Goal: Task Accomplishment & Management: Complete application form

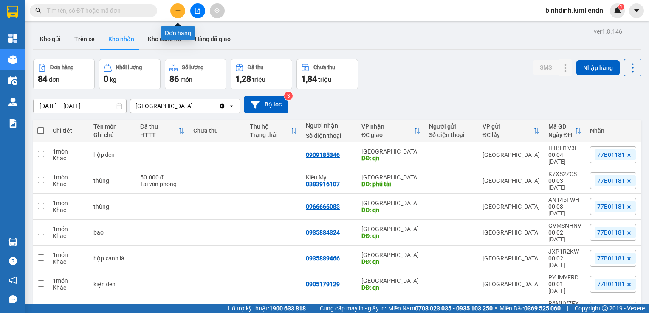
click at [179, 10] on icon "plus" at bounding box center [178, 11] width 6 height 6
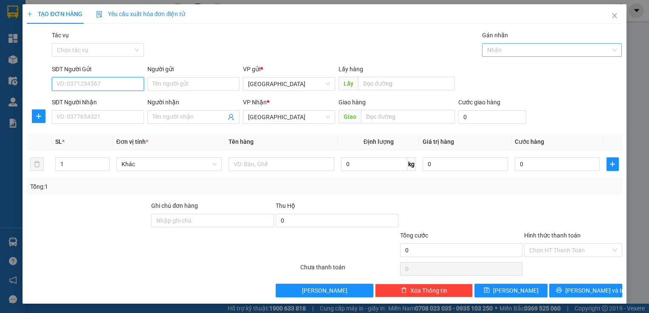
click at [548, 49] on div at bounding box center [547, 50] width 127 height 10
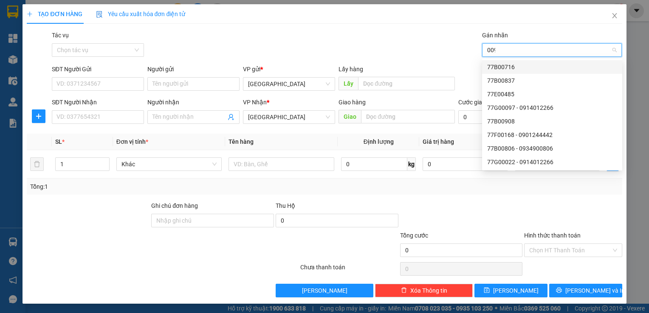
type input "0097"
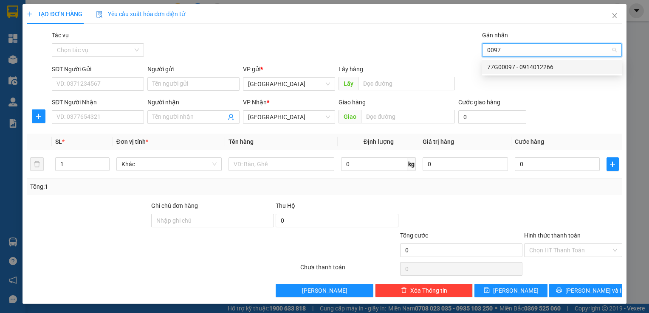
click at [518, 61] on div "77G00097 - 0914012266" at bounding box center [552, 67] width 140 height 14
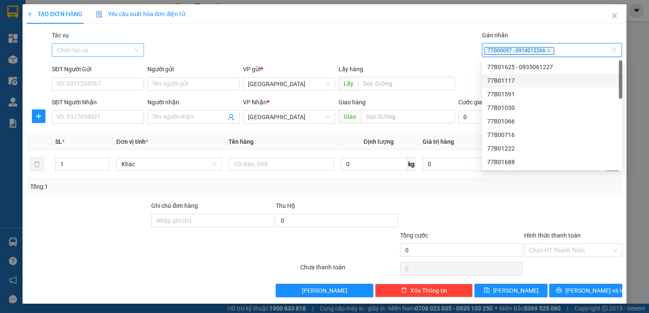
click at [119, 48] on input "Tác vụ" at bounding box center [95, 50] width 76 height 13
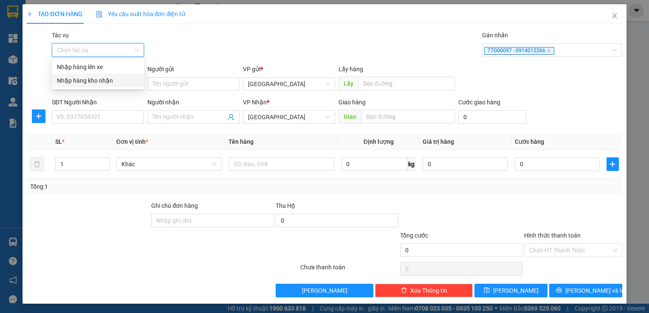
click at [109, 82] on div "Nhập hàng kho nhận" at bounding box center [98, 80] width 82 height 9
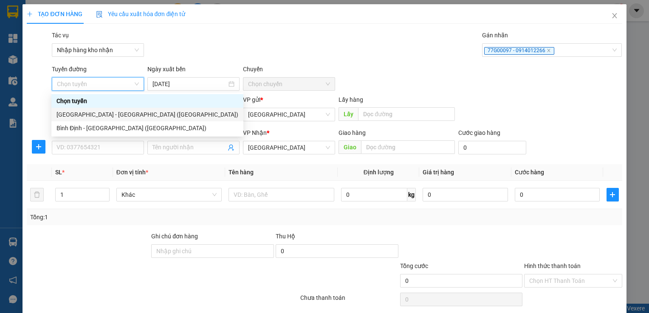
click at [102, 112] on div "[GEOGRAPHIC_DATA] - [GEOGRAPHIC_DATA] ([GEOGRAPHIC_DATA])" at bounding box center [147, 114] width 182 height 9
type input "[DATE]"
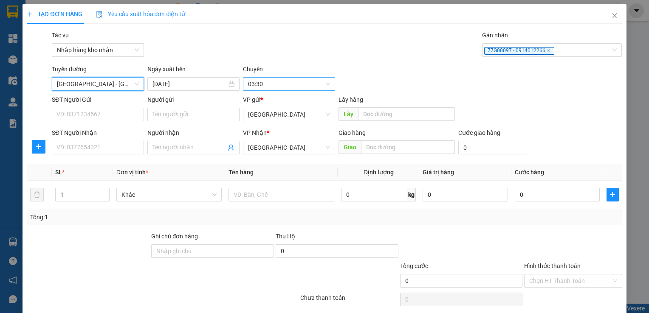
click at [302, 82] on span "03:30" at bounding box center [289, 84] width 82 height 13
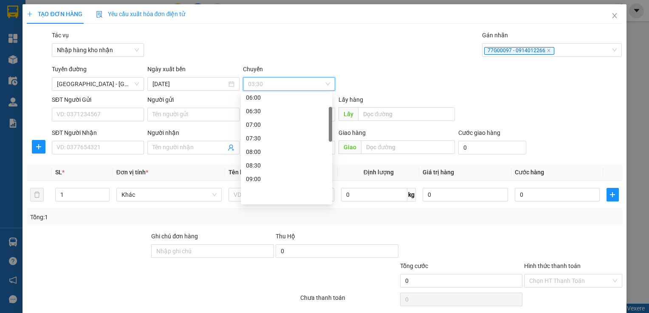
scroll to position [127, 0]
click at [284, 149] on div "09:30" at bounding box center [286, 150] width 81 height 9
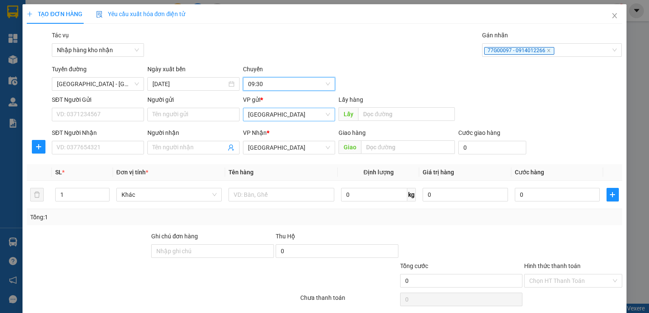
click at [325, 115] on span "[GEOGRAPHIC_DATA]" at bounding box center [289, 114] width 82 height 13
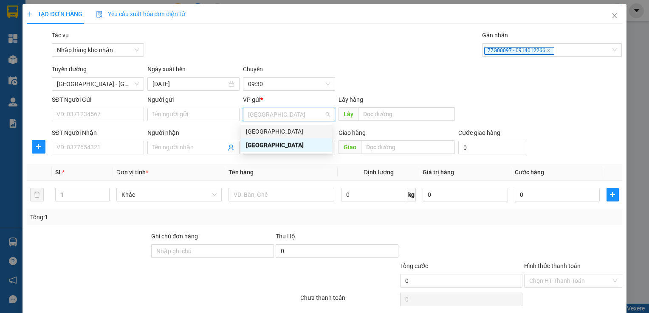
click at [296, 131] on div "[GEOGRAPHIC_DATA]" at bounding box center [286, 131] width 81 height 9
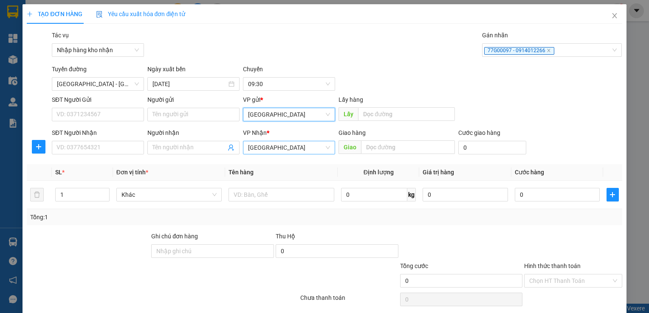
click at [285, 146] on span "[GEOGRAPHIC_DATA]" at bounding box center [289, 147] width 82 height 13
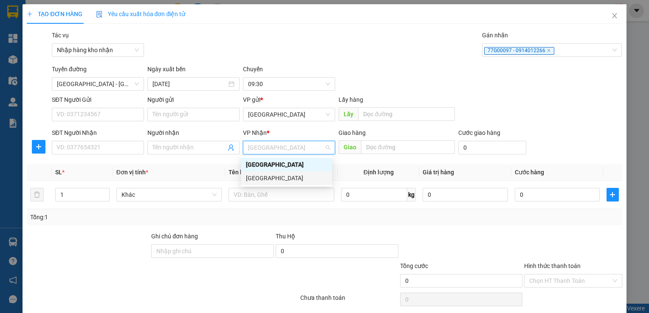
click at [261, 176] on div "[GEOGRAPHIC_DATA]" at bounding box center [286, 178] width 81 height 9
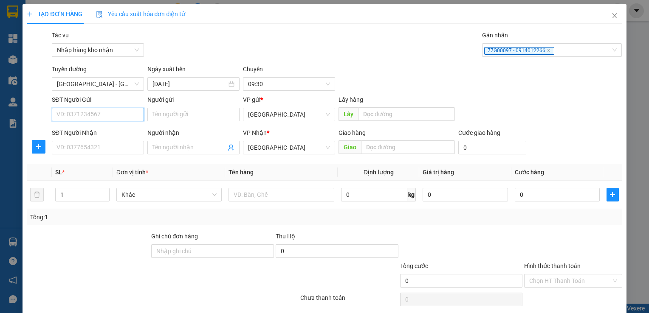
click at [114, 118] on input "SĐT Người Gửi" at bounding box center [98, 115] width 92 height 14
type input "0905898298"
type input "bến"
type input "0764647777"
type input "mỹ"
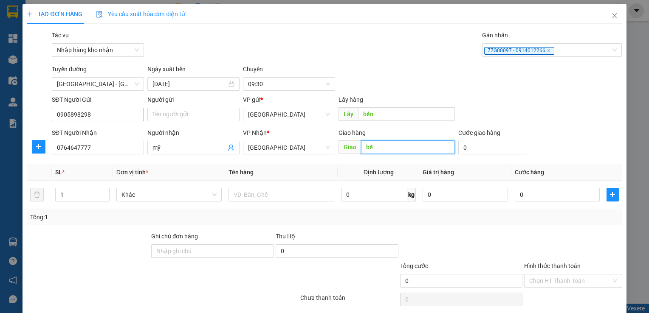
type input "b"
type input "quy nhơn"
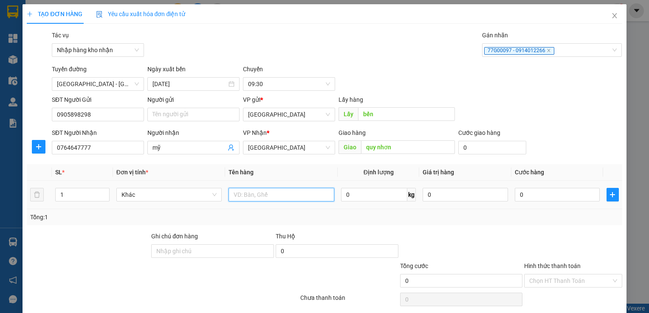
click at [261, 191] on input "text" at bounding box center [282, 195] width 106 height 14
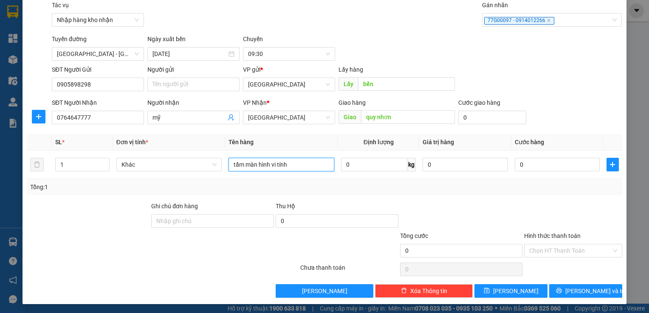
scroll to position [31, 0]
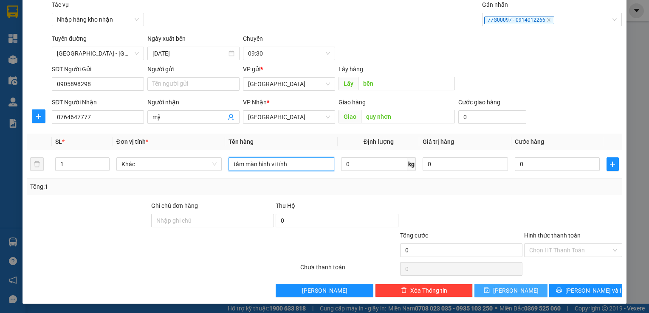
type input "tấm màn hình vi tính"
click at [522, 289] on button "[PERSON_NAME]" at bounding box center [510, 291] width 73 height 14
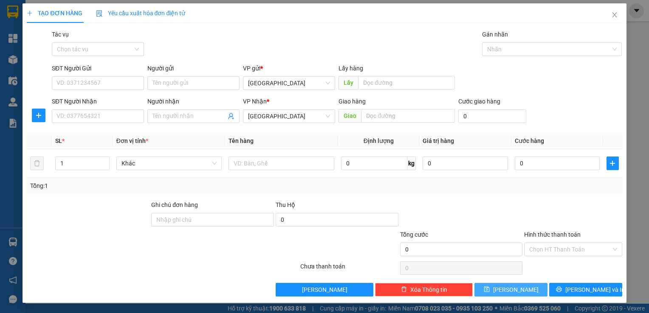
scroll to position [0, 0]
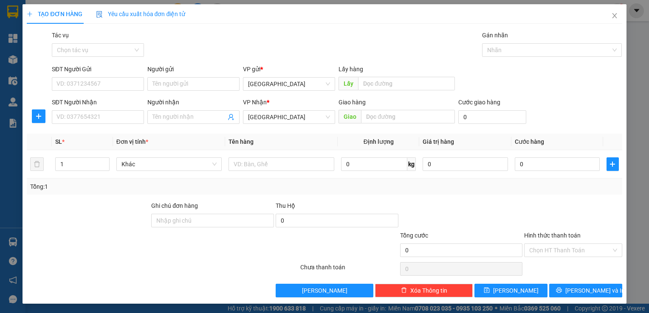
drag, startPoint x: 107, startPoint y: 55, endPoint x: 107, endPoint y: 60, distance: 4.7
click at [107, 55] on input "Tác vụ" at bounding box center [95, 50] width 76 height 13
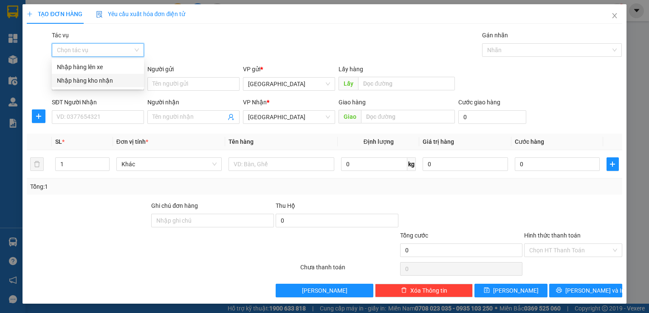
click at [102, 79] on div "Nhập hàng kho nhận" at bounding box center [98, 80] width 82 height 9
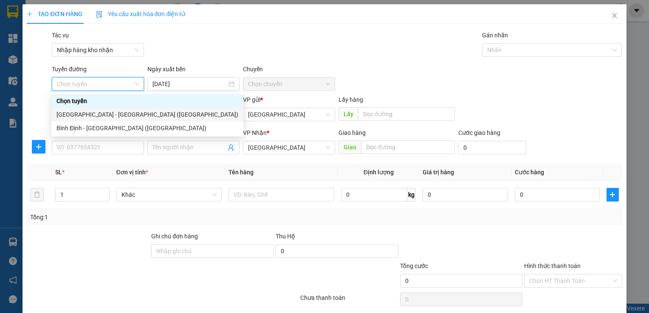
click at [105, 111] on div "[GEOGRAPHIC_DATA] - [GEOGRAPHIC_DATA] ([GEOGRAPHIC_DATA])" at bounding box center [147, 114] width 182 height 9
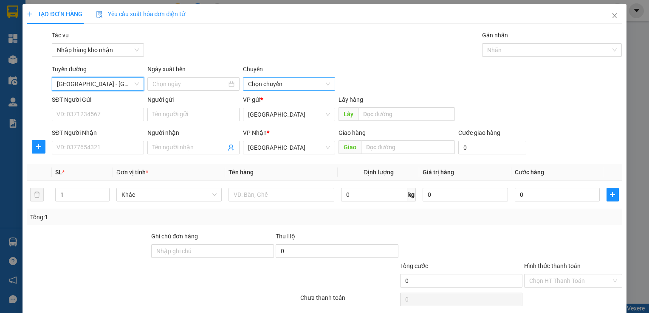
type input "[DATE]"
click at [272, 85] on span "03:30" at bounding box center [289, 84] width 82 height 13
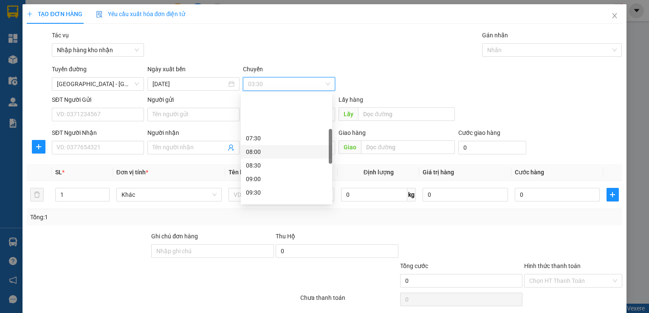
scroll to position [127, 0]
click at [263, 156] on div "09:30" at bounding box center [286, 151] width 91 height 14
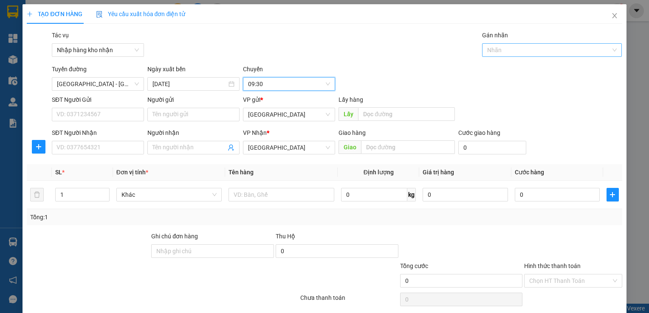
click at [545, 51] on div at bounding box center [547, 50] width 127 height 10
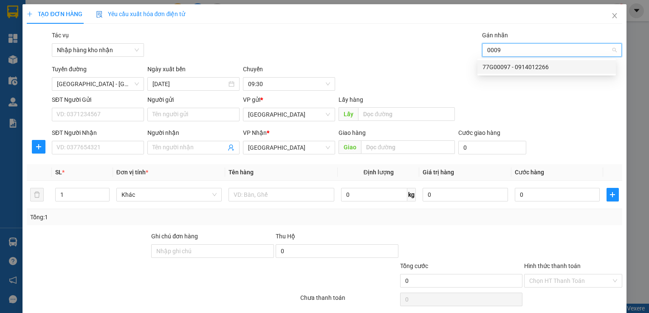
type input "00097"
click at [549, 66] on div "77G00097 - 0914012266" at bounding box center [547, 66] width 128 height 9
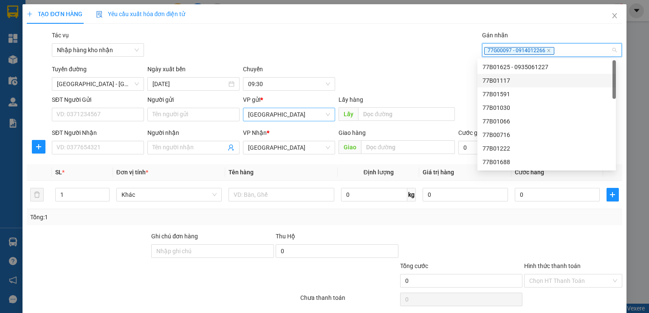
click at [258, 119] on span "[GEOGRAPHIC_DATA]" at bounding box center [289, 114] width 82 height 13
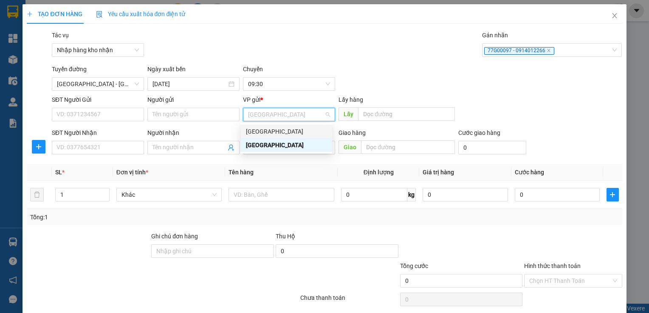
click at [260, 138] on div "[GEOGRAPHIC_DATA]" at bounding box center [286, 132] width 91 height 14
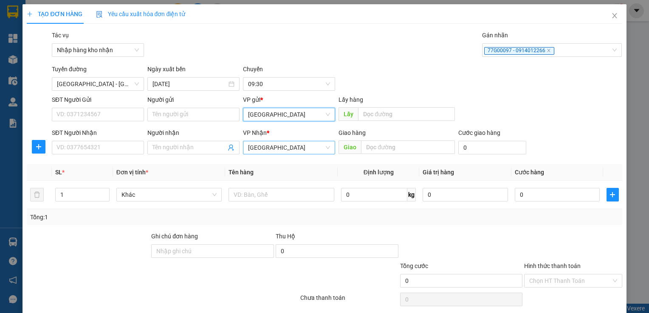
click at [262, 147] on span "[GEOGRAPHIC_DATA]" at bounding box center [289, 147] width 82 height 13
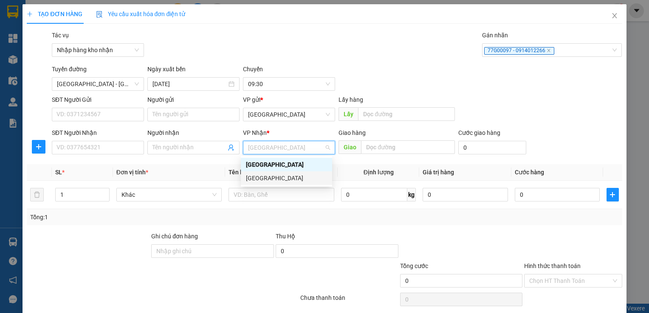
click at [262, 177] on div "[GEOGRAPHIC_DATA]" at bounding box center [286, 178] width 81 height 9
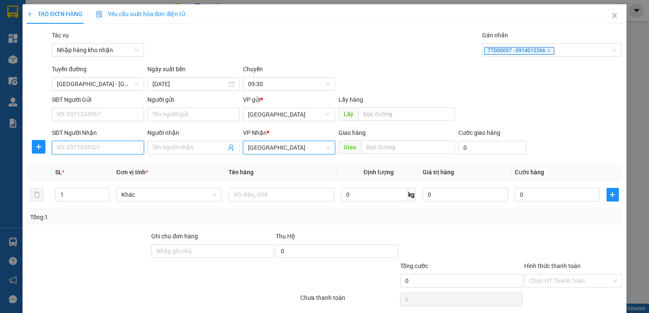
click at [116, 145] on input "SĐT Người Nhận" at bounding box center [98, 148] width 92 height 14
type input "0772671734"
type input "phú"
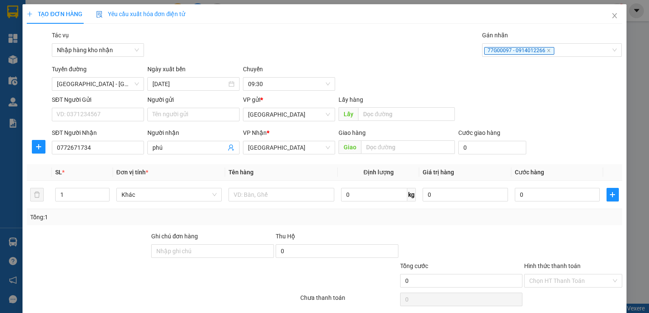
click at [378, 155] on div "Giao hàng Giao" at bounding box center [397, 143] width 116 height 30
click at [381, 149] on input "text" at bounding box center [407, 148] width 93 height 14
type input "quy nhơn"
click at [105, 110] on input "SĐT Người Gửi" at bounding box center [98, 115] width 92 height 14
type input "0763054392"
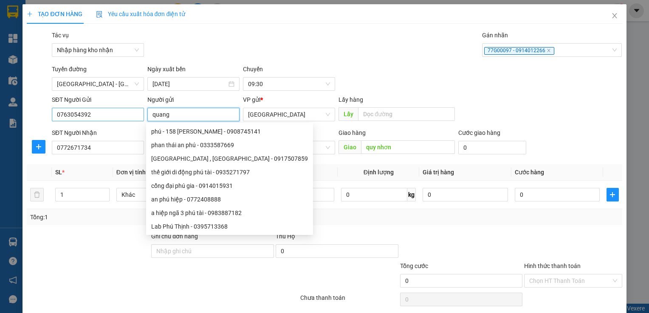
type input "quang"
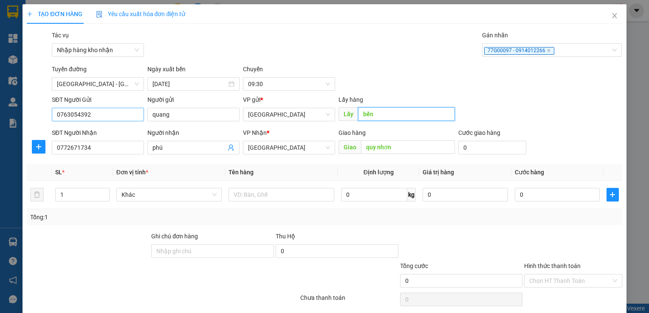
type input "bến"
click at [473, 147] on input "0" at bounding box center [492, 148] width 68 height 14
type input "3"
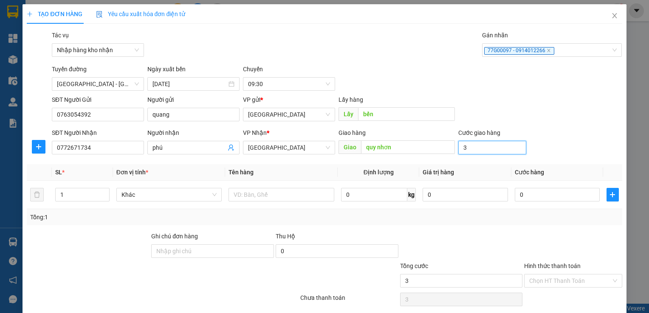
type input "30"
type input "300"
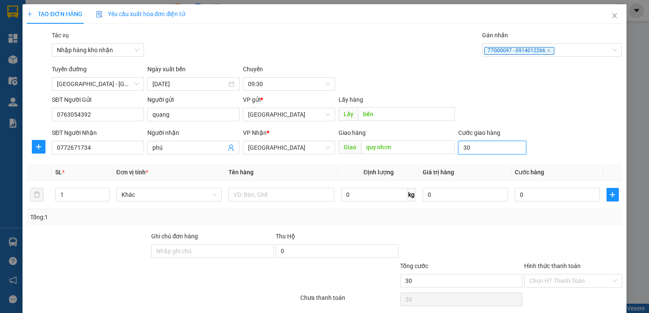
type input "300"
type input "3.000"
type input "30.000"
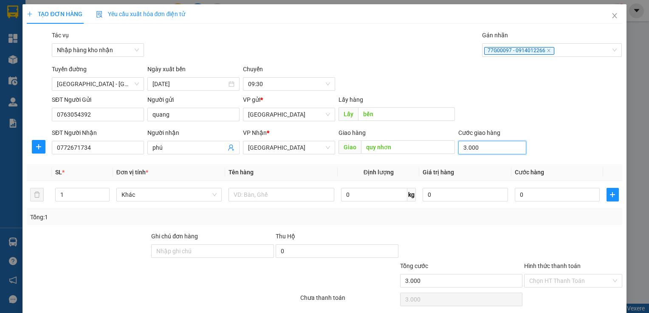
type input "30.000"
click at [267, 200] on input "text" at bounding box center [282, 195] width 106 height 14
type input "thùng"
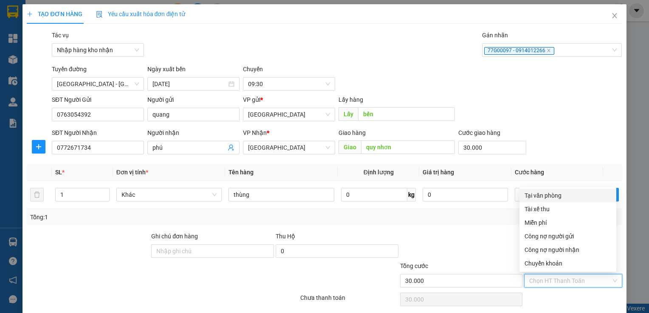
click at [530, 279] on input "Hình thức thanh toán" at bounding box center [570, 281] width 82 height 13
click at [542, 213] on div "Tài xế thu" at bounding box center [568, 209] width 87 height 9
type input "0"
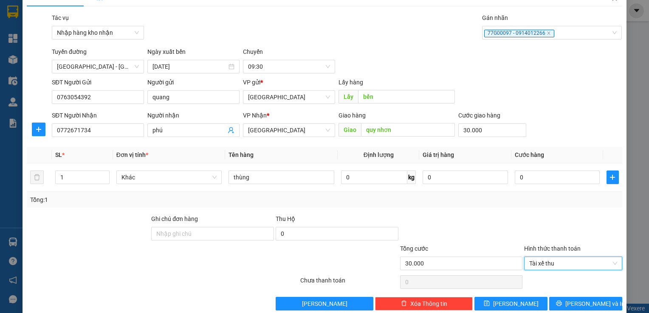
scroll to position [31, 0]
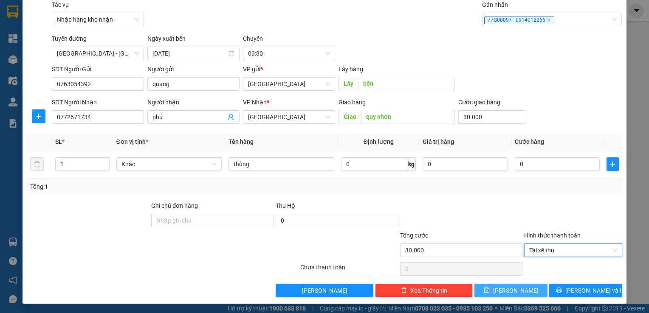
click at [484, 294] on button "[PERSON_NAME]" at bounding box center [510, 291] width 73 height 14
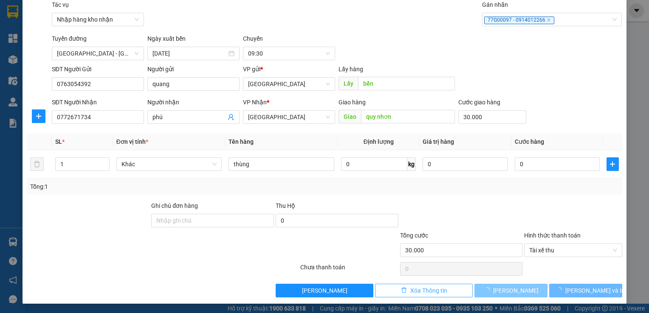
type input "0"
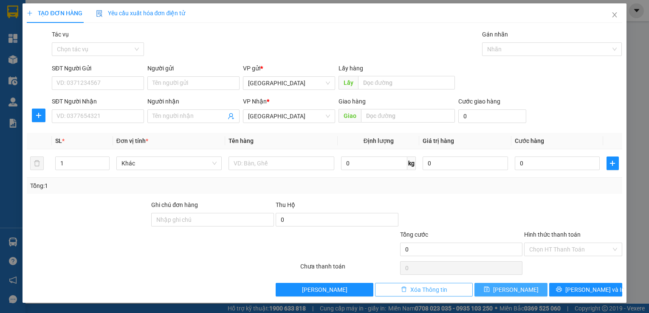
scroll to position [0, 0]
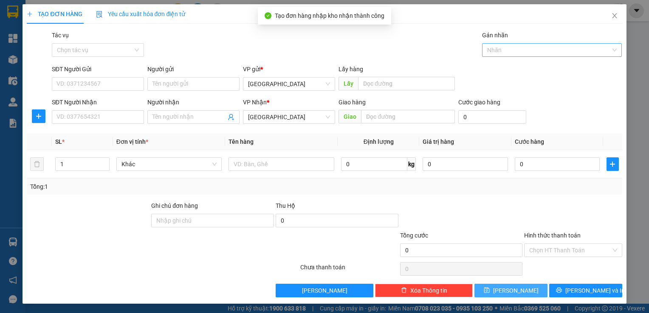
click at [568, 52] on div at bounding box center [547, 50] width 127 height 10
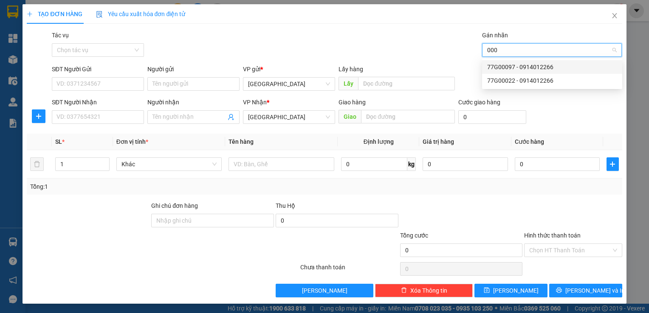
type input "0002"
click at [528, 71] on div "77G00022 - 0914012266" at bounding box center [552, 66] width 130 height 9
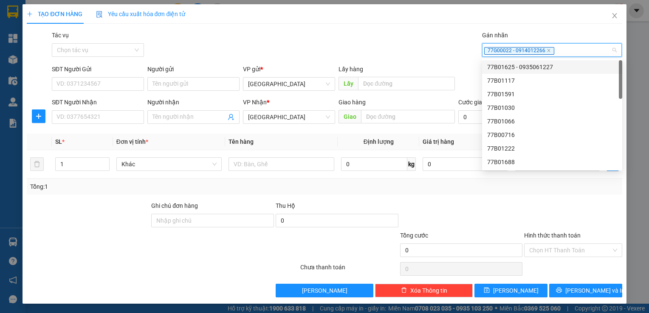
click at [187, 51] on div "Tác vụ Chọn tác vụ Gán nhãn 77G00022 - 0914012266" at bounding box center [336, 46] width 573 height 30
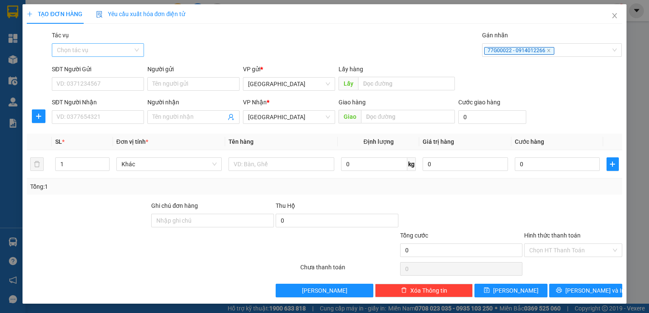
click at [110, 45] on input "Tác vụ" at bounding box center [95, 50] width 76 height 13
click at [124, 79] on div "Nhập hàng kho nhận" at bounding box center [98, 80] width 82 height 9
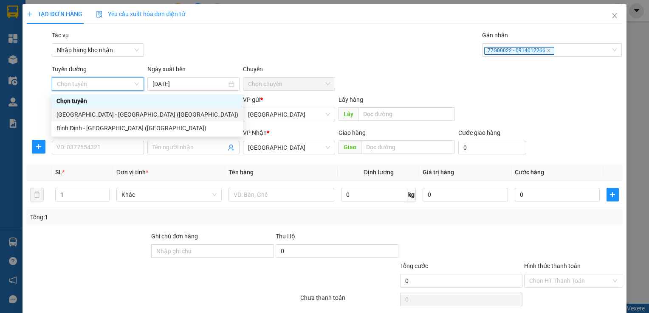
click at [92, 118] on div "[GEOGRAPHIC_DATA] - [GEOGRAPHIC_DATA] ([GEOGRAPHIC_DATA])" at bounding box center [147, 114] width 182 height 9
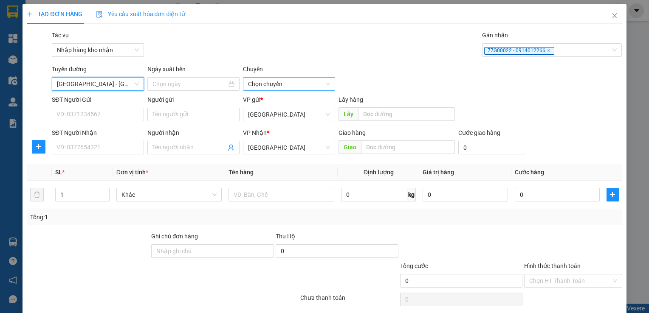
click at [262, 85] on span "Chọn chuyến" at bounding box center [289, 84] width 82 height 13
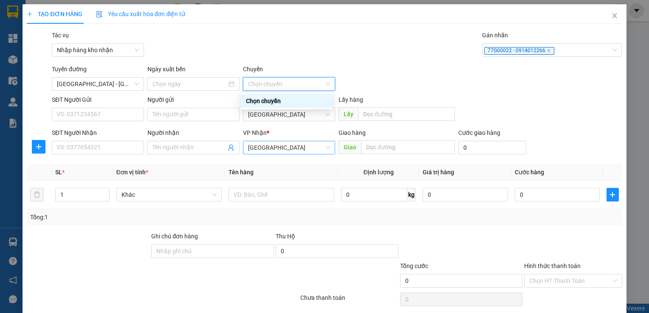
scroll to position [31, 0]
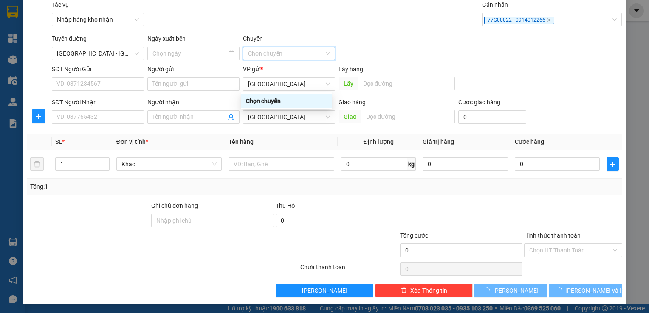
type input "[DATE]"
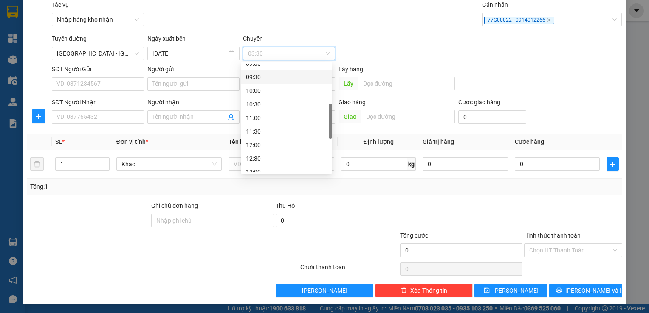
scroll to position [85, 0]
click at [259, 158] on div "09:30" at bounding box center [286, 162] width 81 height 9
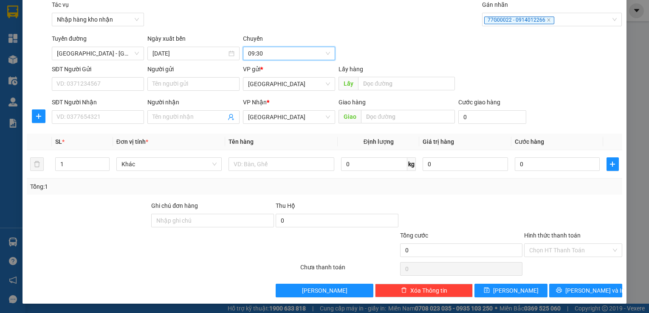
click at [279, 95] on form "SĐT Người Gửi VD: 0371234567 Người gửi Tên người gửi VP gửi * [GEOGRAPHIC_DATA]…" at bounding box center [324, 96] width 595 height 63
click at [283, 81] on span "[GEOGRAPHIC_DATA]" at bounding box center [289, 84] width 82 height 13
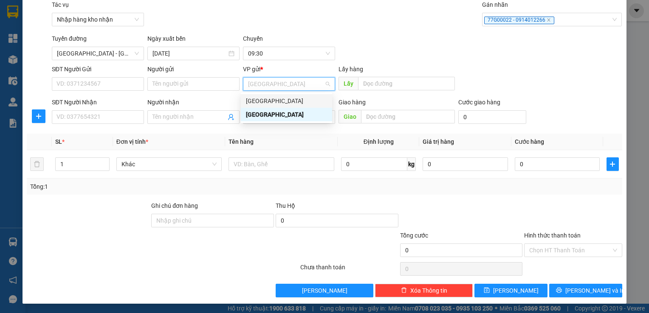
click at [269, 101] on div "[GEOGRAPHIC_DATA]" at bounding box center [286, 100] width 81 height 9
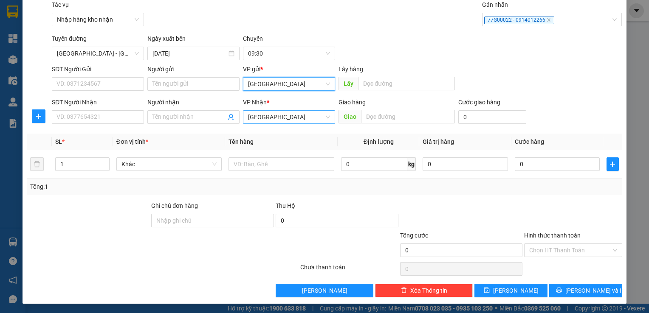
click at [264, 118] on span "[GEOGRAPHIC_DATA]" at bounding box center [289, 117] width 82 height 13
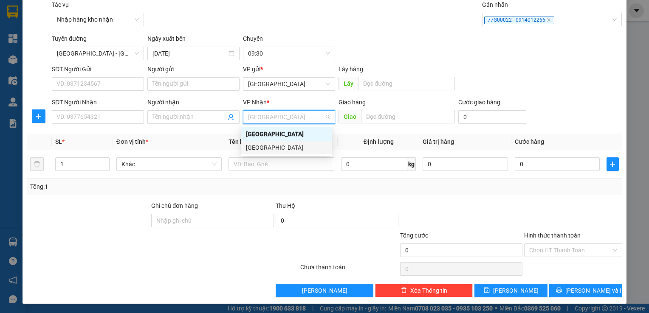
click at [261, 144] on div "[GEOGRAPHIC_DATA]" at bounding box center [286, 147] width 81 height 9
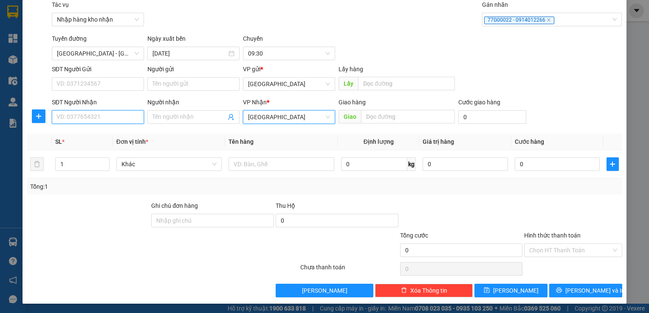
click at [89, 116] on input "SĐT Người Nhận" at bounding box center [98, 117] width 92 height 14
type input "0961561624"
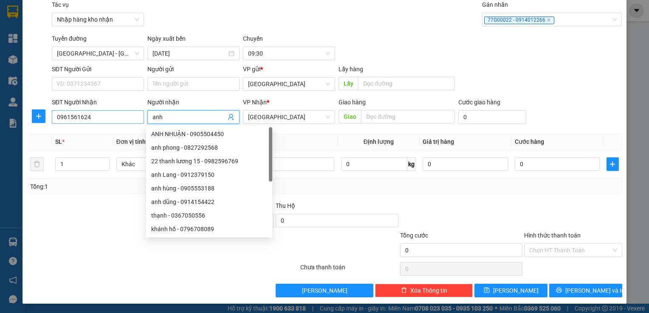
type input "anh"
click at [93, 120] on input "0961561624" at bounding box center [98, 117] width 92 height 14
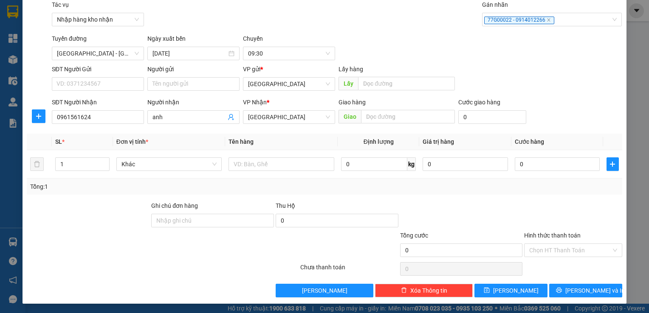
click at [253, 77] on div "VP gửi *" at bounding box center [289, 71] width 92 height 13
click at [254, 84] on span "[GEOGRAPHIC_DATA]" at bounding box center [289, 84] width 82 height 13
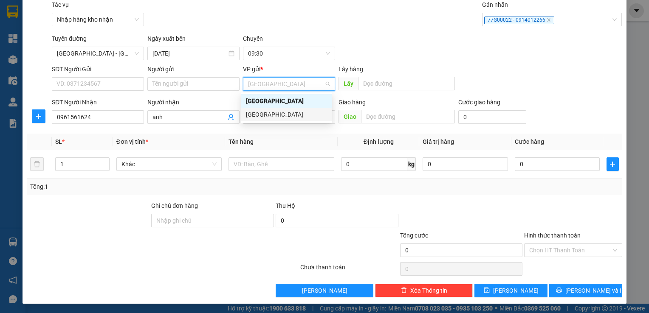
click at [264, 116] on div "[GEOGRAPHIC_DATA]" at bounding box center [286, 114] width 81 height 9
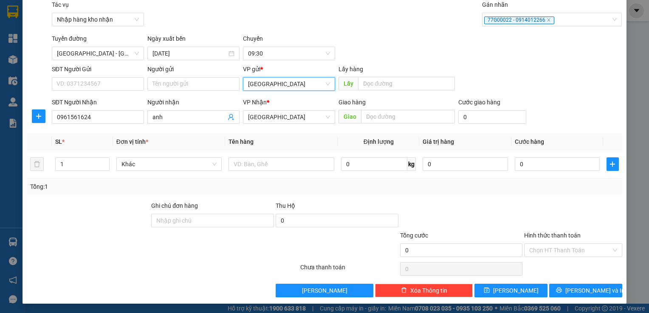
click at [265, 85] on span "[GEOGRAPHIC_DATA]" at bounding box center [289, 84] width 82 height 13
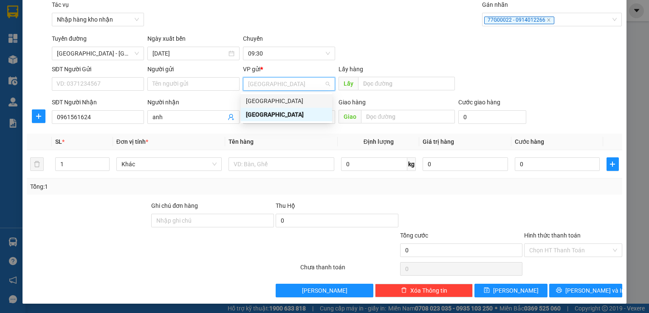
click at [266, 100] on div "[GEOGRAPHIC_DATA]" at bounding box center [286, 100] width 81 height 9
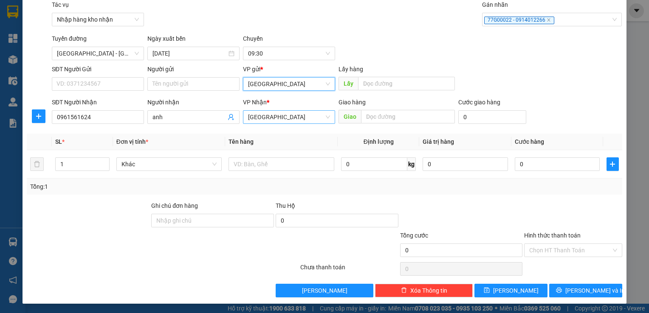
click at [266, 122] on span "[GEOGRAPHIC_DATA]" at bounding box center [289, 117] width 82 height 13
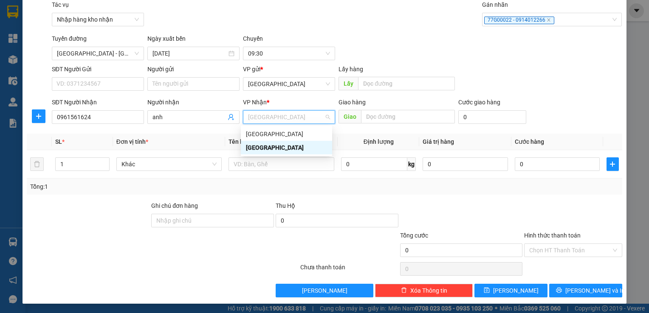
click at [263, 141] on div "[GEOGRAPHIC_DATA]" at bounding box center [286, 148] width 91 height 14
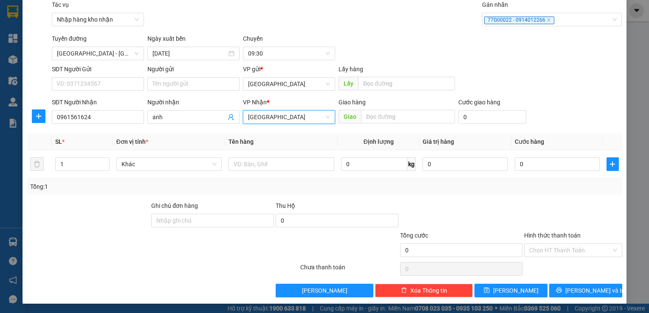
click at [275, 118] on span "[GEOGRAPHIC_DATA]" at bounding box center [289, 117] width 82 height 13
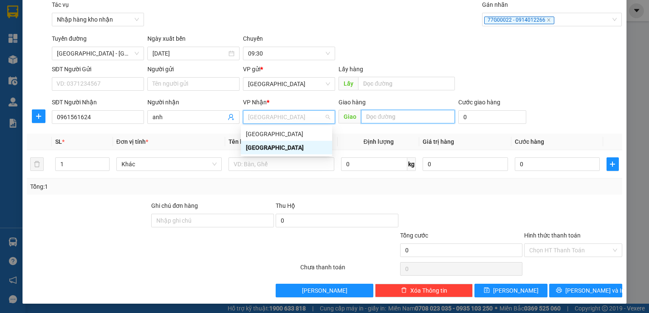
click at [393, 114] on input "text" at bounding box center [407, 117] width 93 height 14
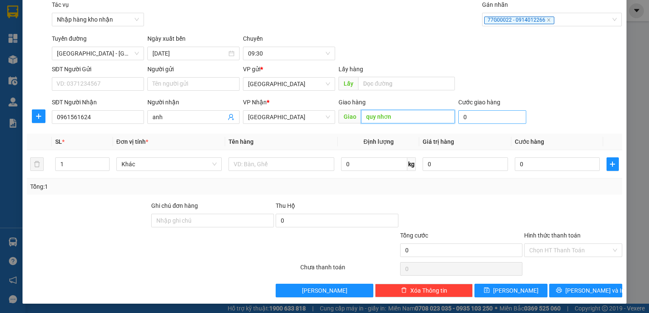
type input "quy nhơn"
click at [478, 123] on input "0" at bounding box center [492, 117] width 68 height 14
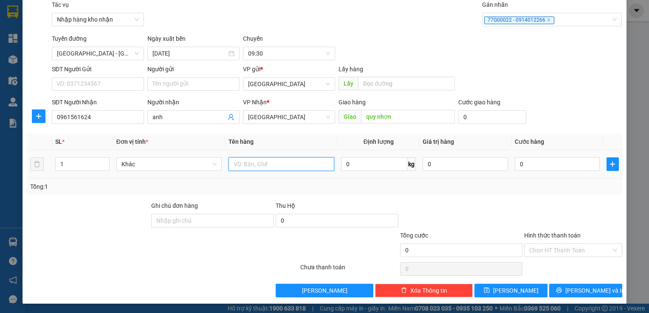
click at [285, 167] on input "text" at bounding box center [282, 165] width 106 height 14
type input "thùng"
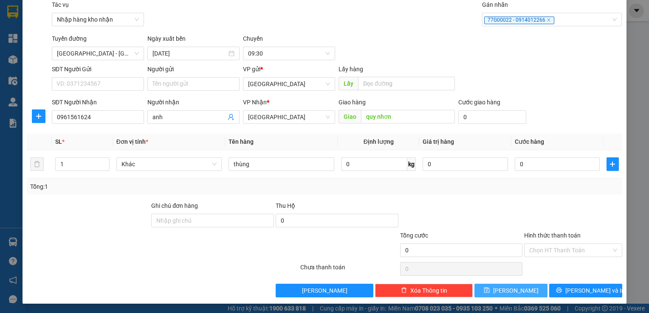
click at [507, 291] on span "[PERSON_NAME]" at bounding box center [515, 290] width 45 height 9
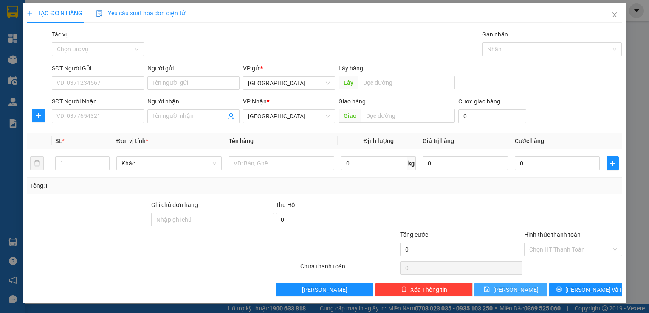
scroll to position [0, 0]
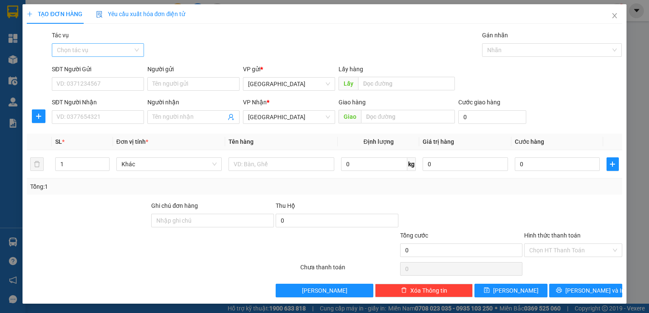
click at [85, 54] on input "Tác vụ" at bounding box center [95, 50] width 76 height 13
click at [85, 86] on div "Nhập hàng kho nhận" at bounding box center [98, 81] width 92 height 14
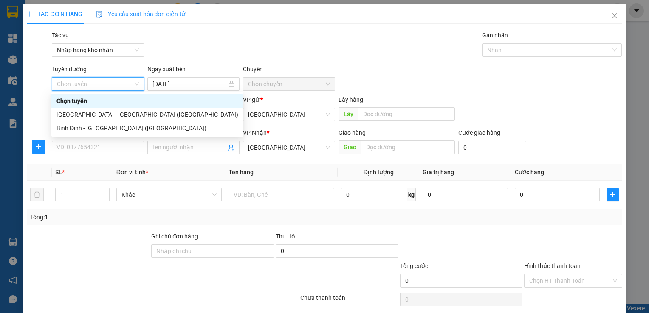
click at [83, 114] on div "[GEOGRAPHIC_DATA] - [GEOGRAPHIC_DATA] ([GEOGRAPHIC_DATA])" at bounding box center [147, 114] width 182 height 9
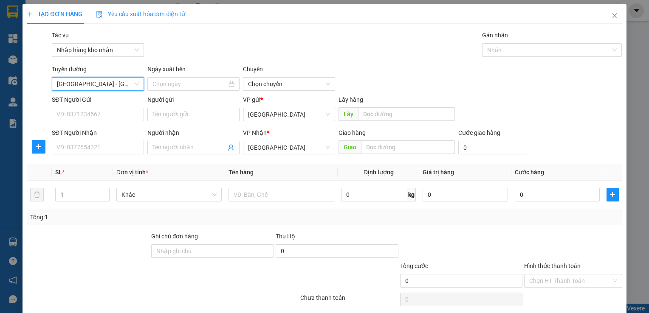
type input "[DATE]"
click at [292, 86] on span "03:30" at bounding box center [289, 84] width 82 height 13
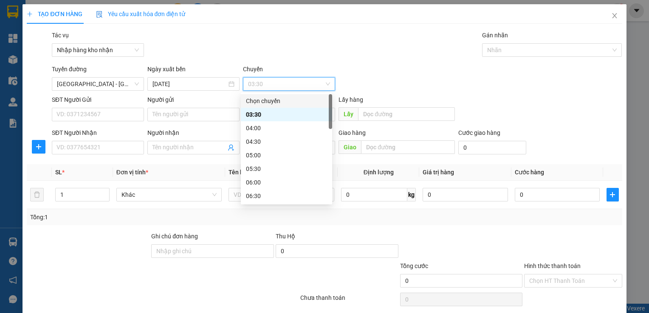
scroll to position [127, 0]
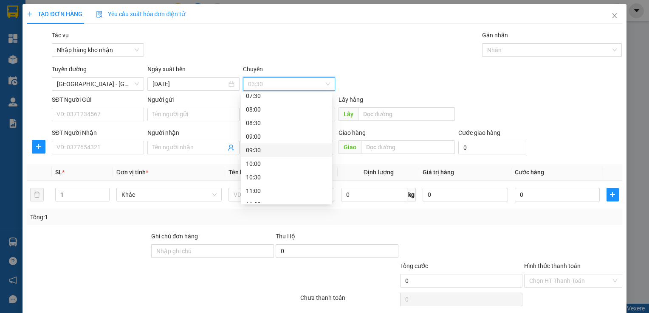
click at [285, 149] on div "09:30" at bounding box center [286, 150] width 81 height 9
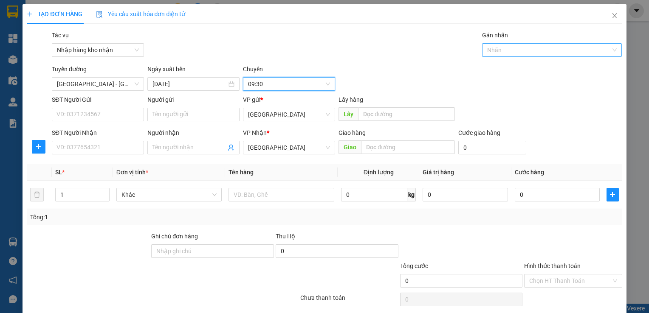
click at [501, 45] on div at bounding box center [547, 50] width 127 height 10
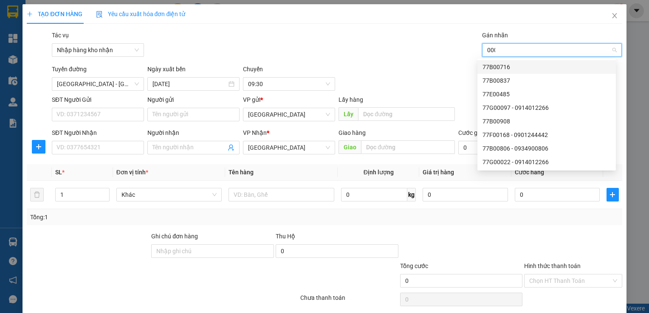
type input "0002"
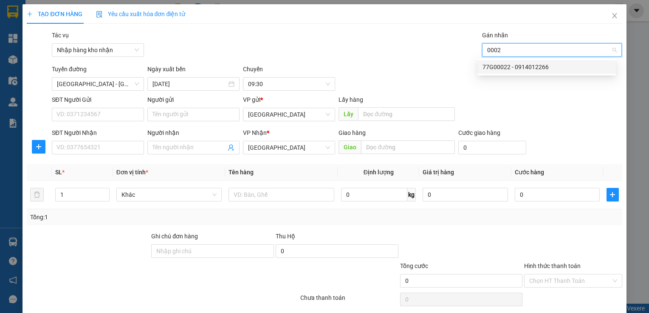
click at [496, 70] on div "77G00022 - 0914012266" at bounding box center [547, 66] width 128 height 9
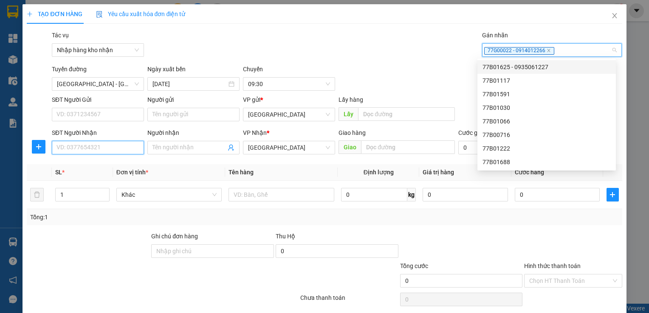
click at [90, 154] on input "SĐT Người Nhận" at bounding box center [98, 148] width 92 height 14
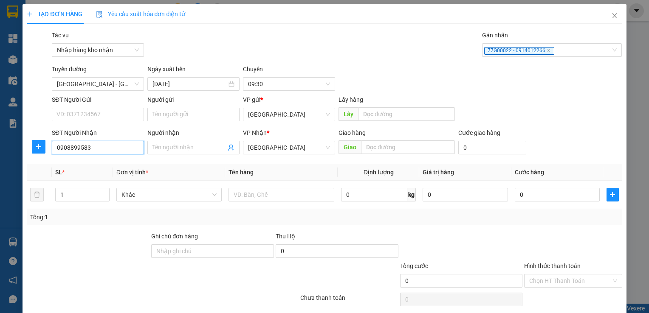
type input "0908899583"
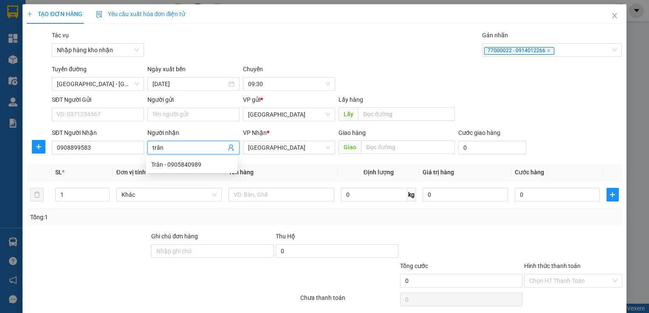
type input "trân"
click at [396, 154] on div "Giao hàng Giao" at bounding box center [397, 143] width 116 height 30
click at [259, 146] on span "[GEOGRAPHIC_DATA]" at bounding box center [289, 147] width 82 height 13
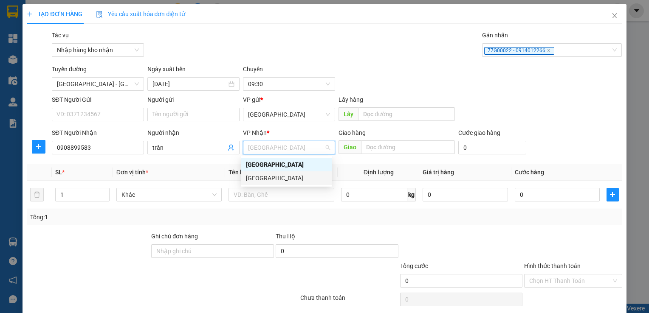
click at [265, 183] on div "[GEOGRAPHIC_DATA]" at bounding box center [286, 179] width 91 height 14
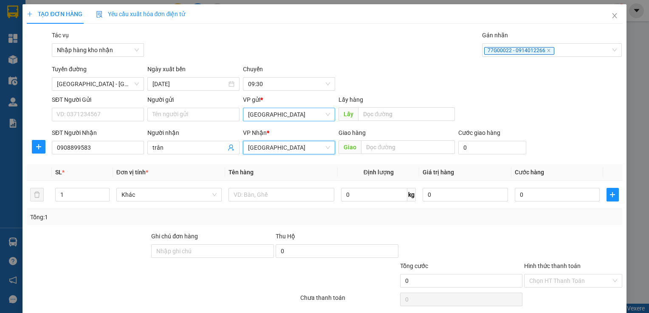
click at [275, 113] on span "[GEOGRAPHIC_DATA]" at bounding box center [289, 114] width 82 height 13
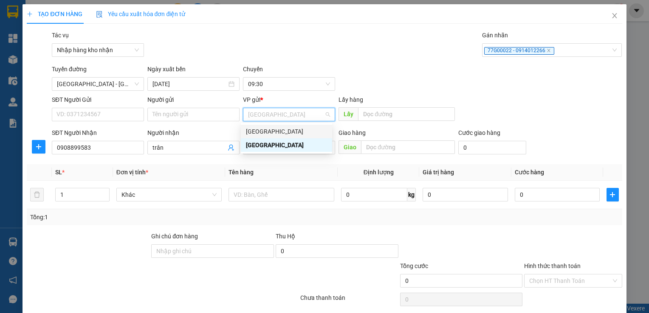
drag, startPoint x: 279, startPoint y: 133, endPoint x: 295, endPoint y: 129, distance: 16.6
click at [279, 133] on div "[GEOGRAPHIC_DATA]" at bounding box center [286, 131] width 81 height 9
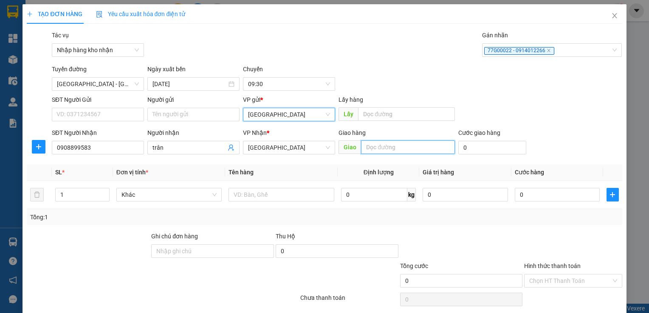
click at [389, 152] on input "text" at bounding box center [407, 148] width 93 height 14
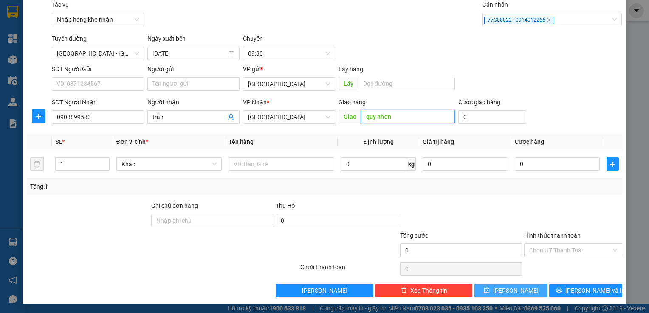
type input "quy nhơn"
click at [501, 286] on button "[PERSON_NAME]" at bounding box center [510, 291] width 73 height 14
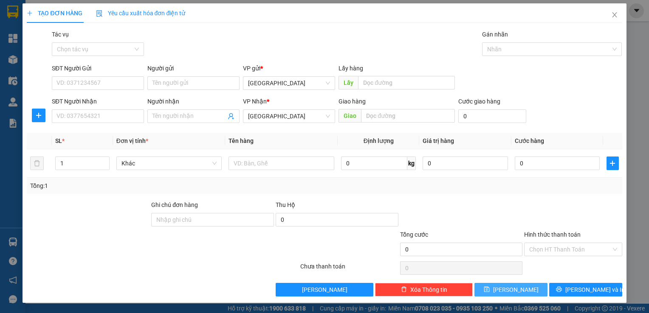
scroll to position [0, 0]
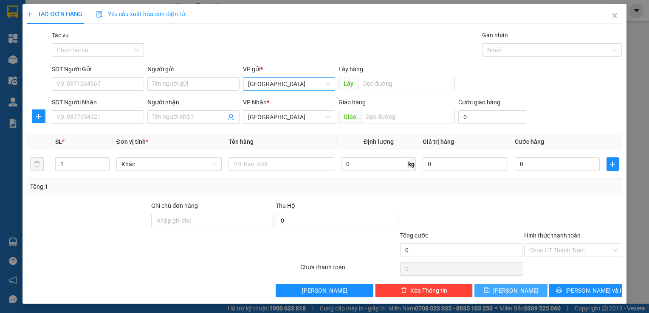
click at [275, 85] on span "[GEOGRAPHIC_DATA]" at bounding box center [289, 84] width 82 height 13
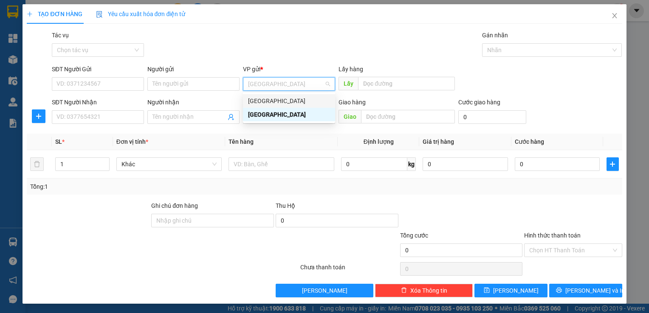
click at [277, 98] on div "[GEOGRAPHIC_DATA]" at bounding box center [289, 100] width 82 height 9
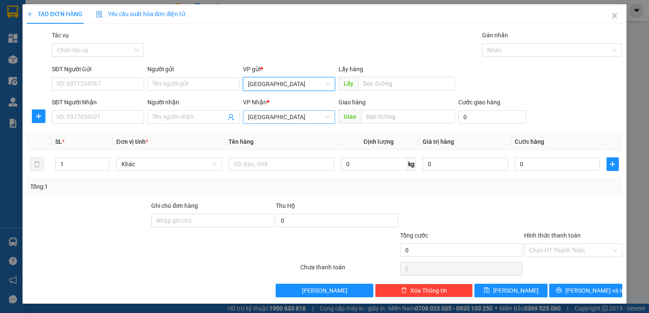
click at [274, 116] on span "[GEOGRAPHIC_DATA]" at bounding box center [289, 117] width 82 height 13
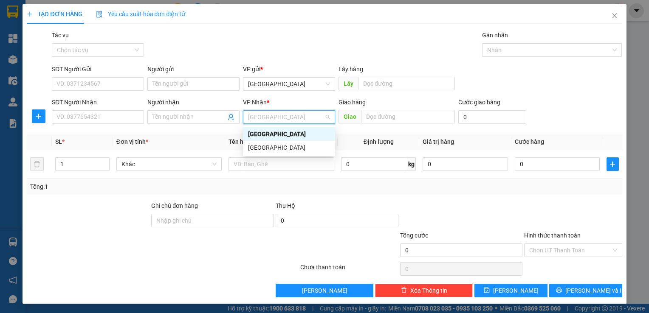
click at [272, 142] on div "[GEOGRAPHIC_DATA]" at bounding box center [289, 148] width 92 height 14
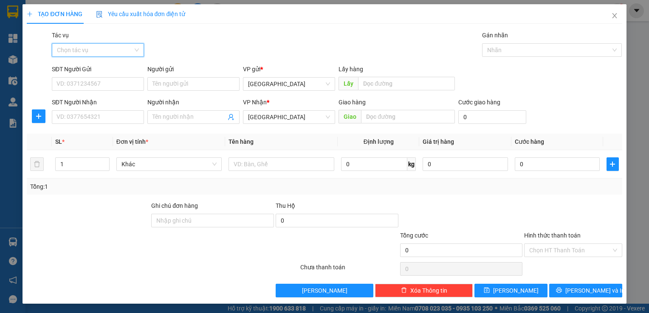
click at [122, 56] on input "Tác vụ" at bounding box center [95, 50] width 76 height 13
click at [122, 79] on div "Nhập hàng kho nhận" at bounding box center [98, 80] width 82 height 9
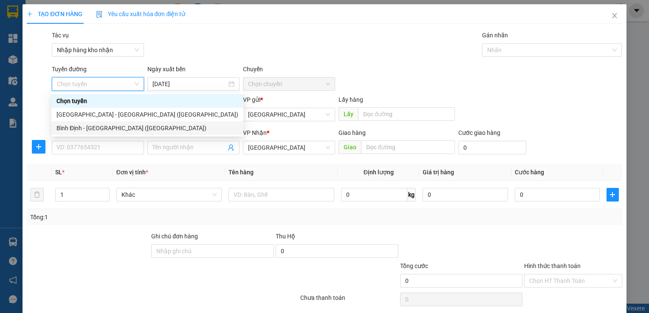
click at [103, 114] on div "[GEOGRAPHIC_DATA] - [GEOGRAPHIC_DATA] ([GEOGRAPHIC_DATA])" at bounding box center [147, 114] width 182 height 9
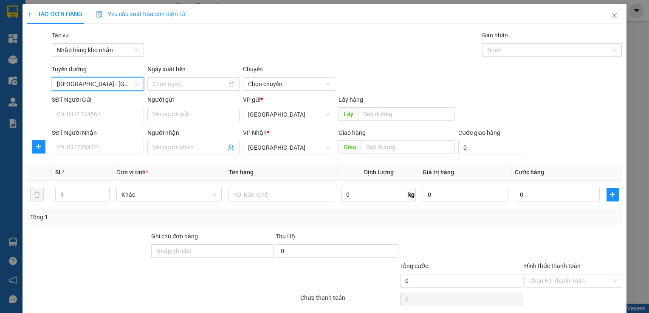
type input "[DATE]"
click at [489, 47] on div at bounding box center [547, 50] width 127 height 10
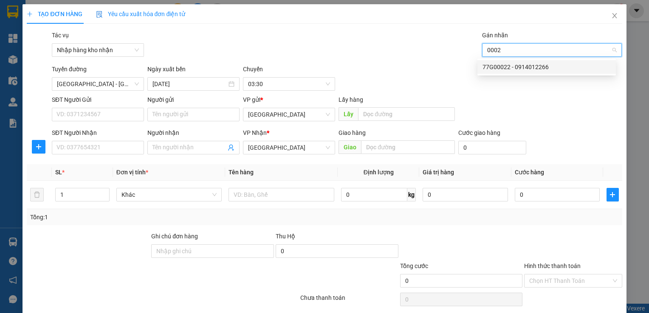
type input "00022"
click at [502, 66] on div "77G00022 - 0914012266" at bounding box center [547, 66] width 128 height 9
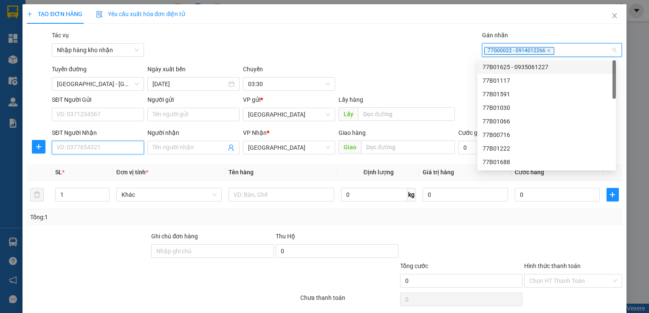
click at [82, 149] on input "SĐT Người Nhận" at bounding box center [98, 148] width 92 height 14
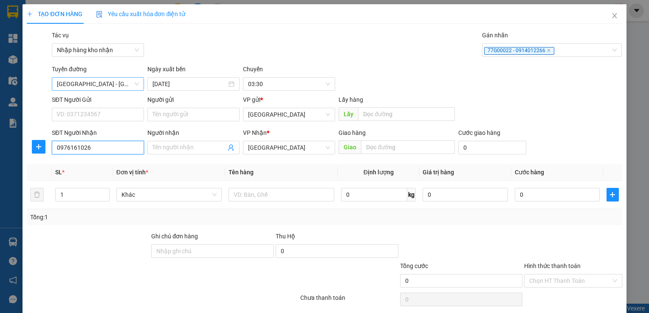
type input "0976161026"
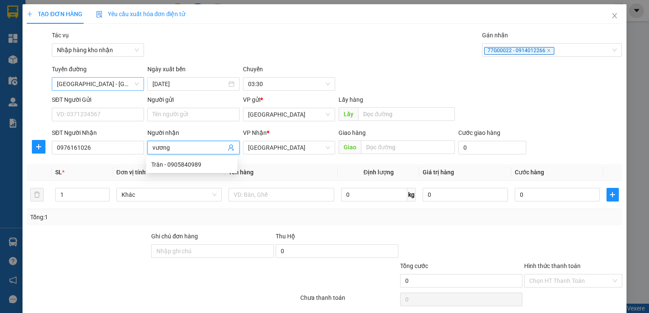
type input "vương"
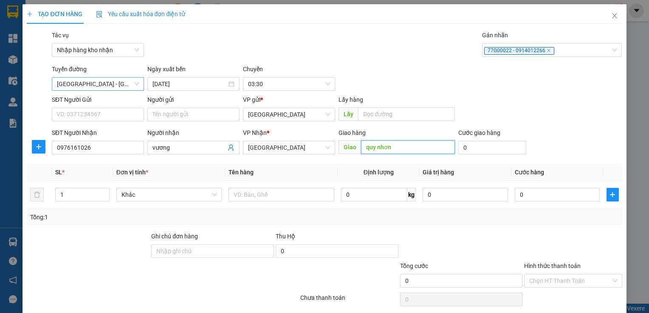
type input "quy nhơn"
click at [88, 115] on input "SĐT Người Gửi" at bounding box center [98, 115] width 92 height 14
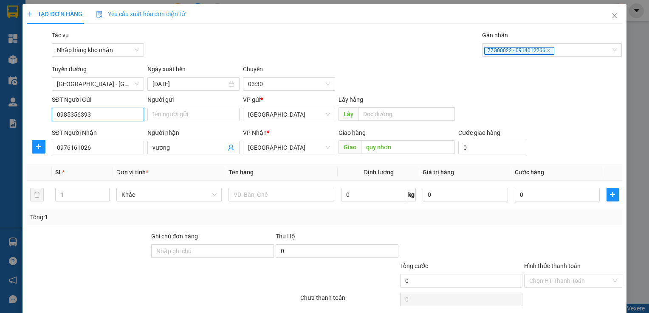
type input "0985356393"
type input "[PERSON_NAME]"
type input "q"
type input "bến"
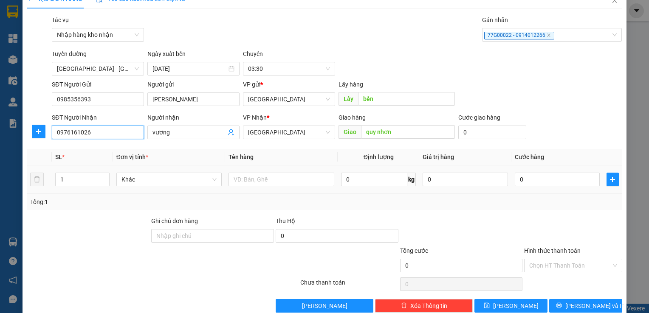
scroll to position [31, 0]
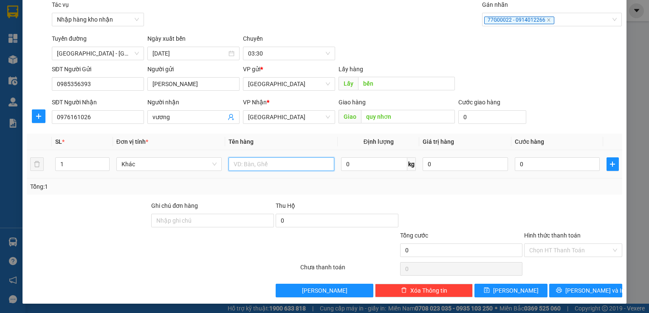
click at [266, 161] on input "text" at bounding box center [282, 165] width 106 height 14
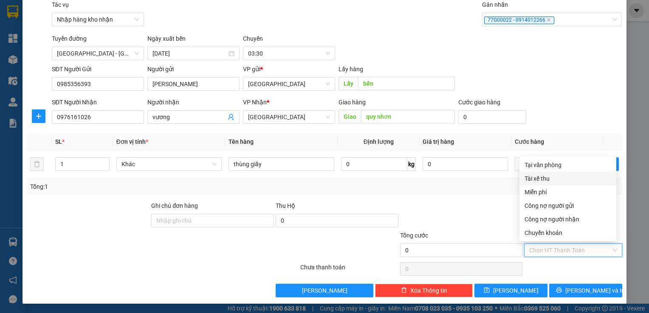
click at [529, 248] on input "Hình thức thanh toán" at bounding box center [570, 250] width 82 height 13
click at [474, 208] on div at bounding box center [461, 216] width 124 height 30
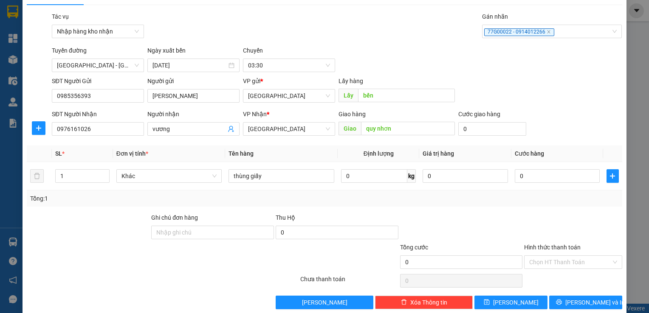
scroll to position [0, 0]
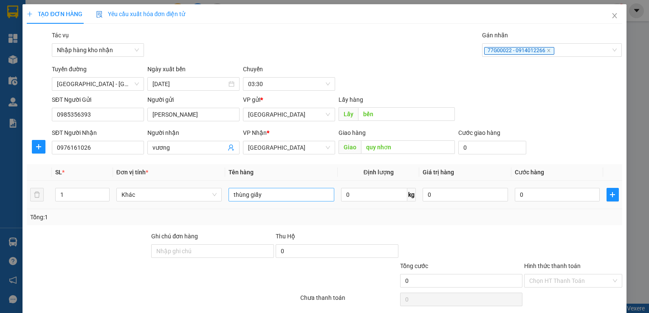
drag, startPoint x: 284, startPoint y: 213, endPoint x: 296, endPoint y: 198, distance: 19.3
click at [286, 211] on div "Tổng: 1" at bounding box center [324, 217] width 595 height 16
click at [296, 198] on input "thùng giấy" at bounding box center [282, 195] width 106 height 14
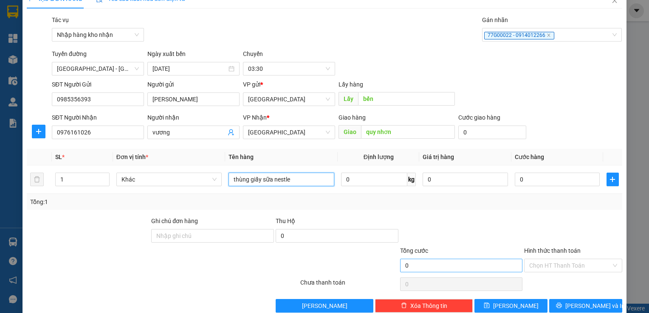
scroll to position [31, 0]
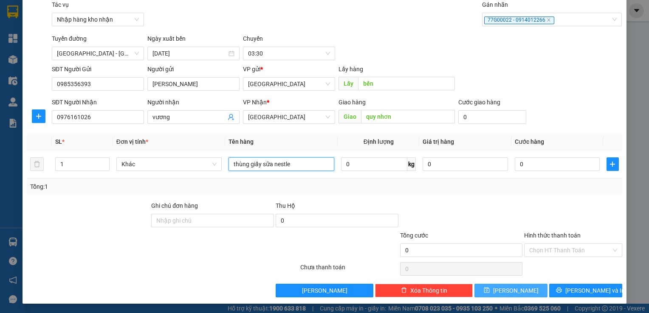
type input "thùng giấy sữa nestle"
click at [490, 292] on icon "save" at bounding box center [487, 291] width 6 height 6
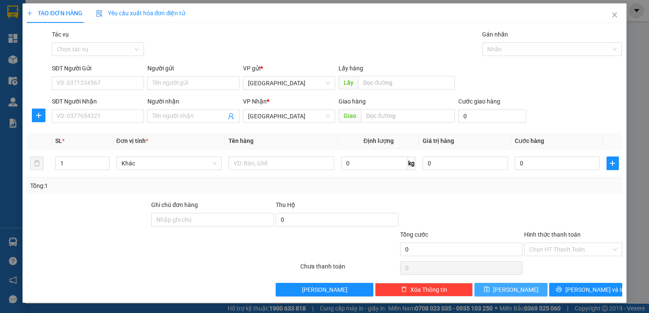
scroll to position [0, 0]
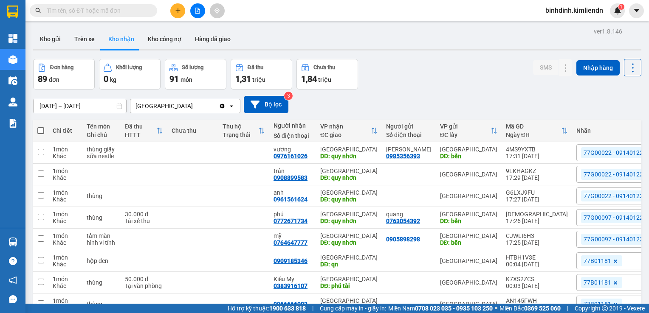
click at [132, 6] on input "text" at bounding box center [97, 10] width 100 height 9
paste input "0772671734"
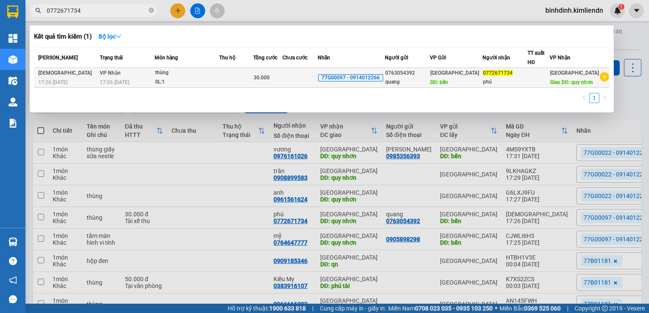
type input "0772671734"
drag, startPoint x: 352, startPoint y: 82, endPoint x: 319, endPoint y: 89, distance: 33.3
click at [318, 88] on td at bounding box center [299, 78] width 35 height 20
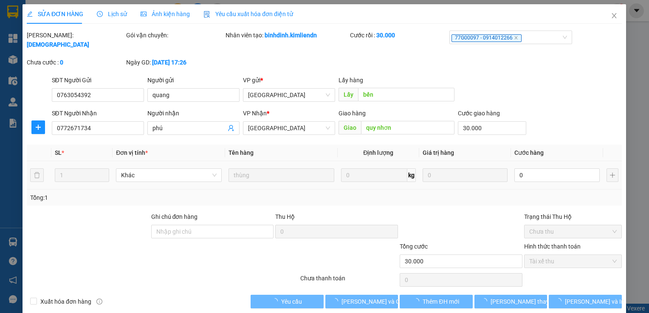
type input "0763054392"
type input "quang"
type input "bến"
type input "0772671734"
type input "phú"
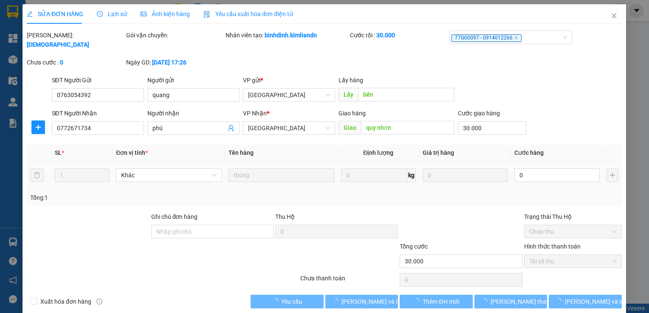
type input "quy nhơn"
type input "30.000"
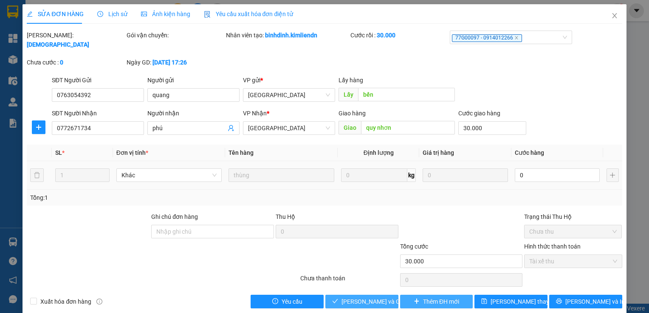
click at [384, 297] on span "[PERSON_NAME] và Giao hàng" at bounding box center [383, 301] width 82 height 9
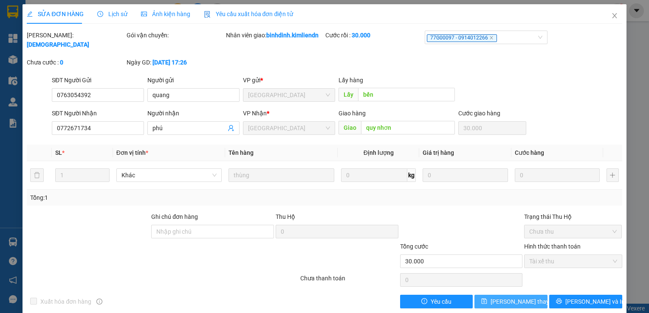
click at [508, 297] on span "[PERSON_NAME] thay đổi" at bounding box center [525, 301] width 68 height 9
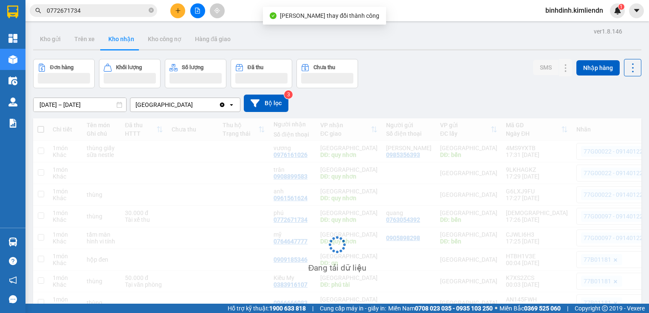
click at [124, 11] on input "0772671734" at bounding box center [97, 10] width 100 height 9
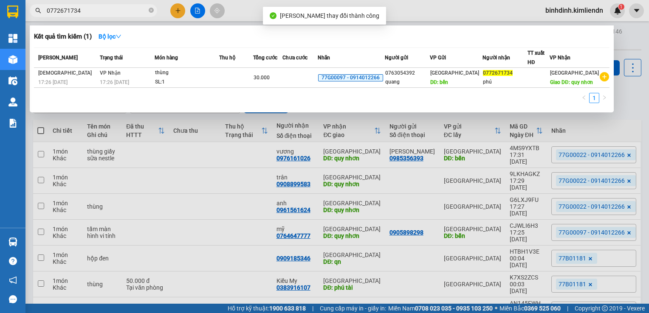
drag, startPoint x: 110, startPoint y: 11, endPoint x: 25, endPoint y: 20, distance: 85.4
click at [25, 18] on div "Kết quả tìm kiếm ( 1 ) Bộ lọc Mã ĐH Trạng thái Món hàng Thu hộ Tổng cước Chưa c…" at bounding box center [83, 10] width 166 height 15
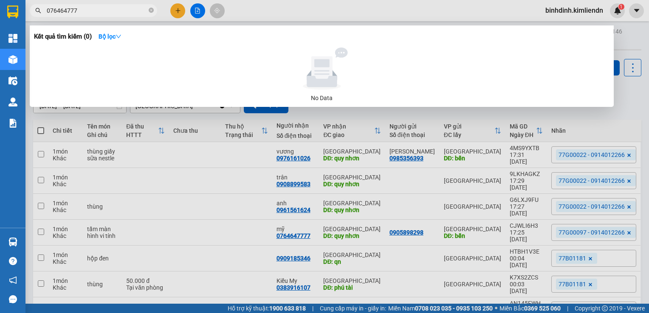
type input "076464777"
drag, startPoint x: 80, startPoint y: 12, endPoint x: 33, endPoint y: 16, distance: 46.9
click at [33, 16] on div "076464777" at bounding box center [83, 10] width 166 height 13
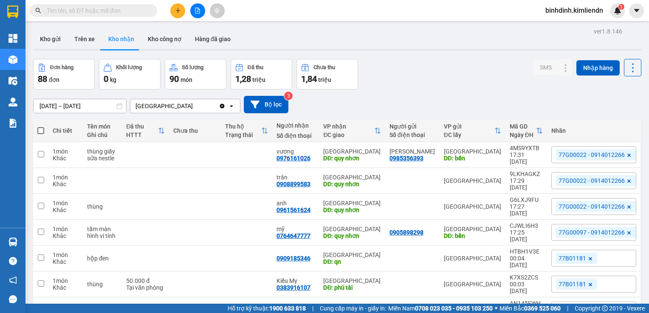
click at [177, 10] on icon "plus" at bounding box center [178, 11] width 6 height 6
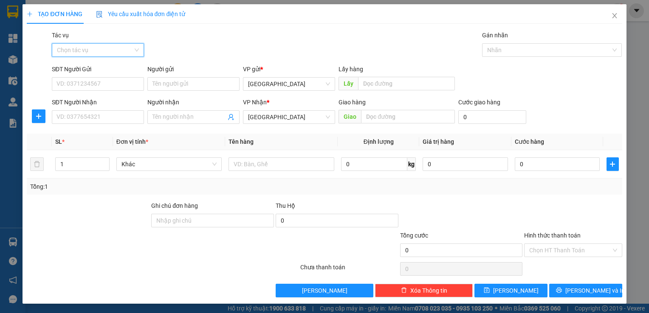
click at [86, 50] on input "Tác vụ" at bounding box center [95, 50] width 76 height 13
click at [85, 83] on div "Nhập hàng kho nhận" at bounding box center [98, 80] width 82 height 9
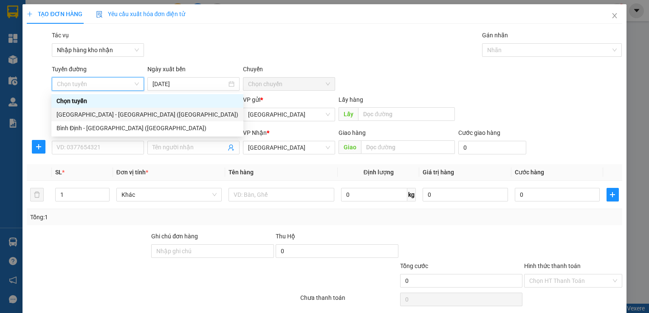
click at [80, 114] on div "[GEOGRAPHIC_DATA] - [GEOGRAPHIC_DATA] ([GEOGRAPHIC_DATA])" at bounding box center [147, 114] width 182 height 9
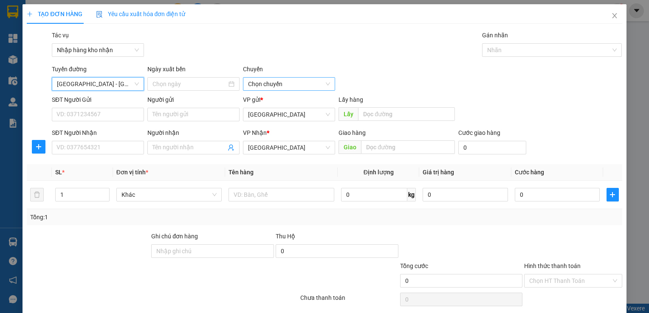
click at [267, 86] on span "Chọn chuyến" at bounding box center [289, 84] width 82 height 13
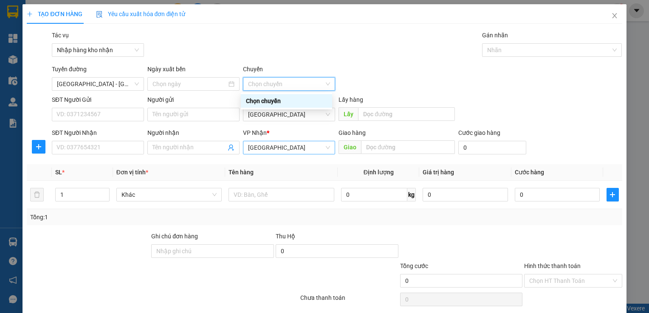
type input "[DATE]"
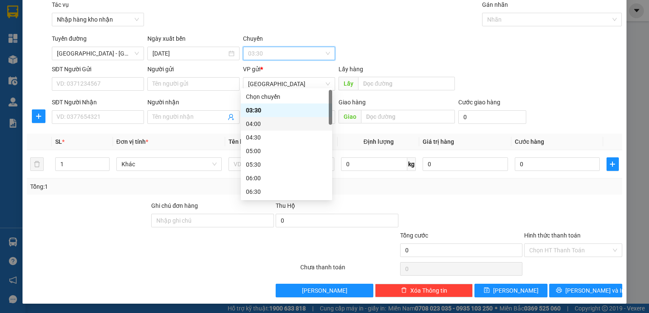
scroll to position [127, 0]
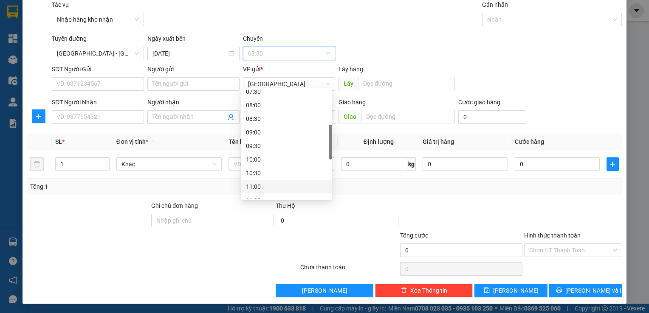
click at [271, 190] on div "11:00" at bounding box center [286, 186] width 81 height 9
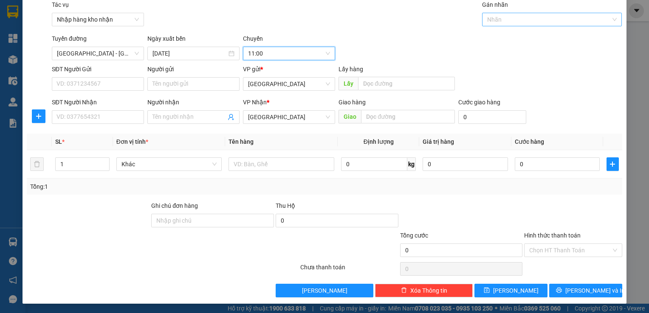
click at [492, 22] on div at bounding box center [547, 19] width 127 height 10
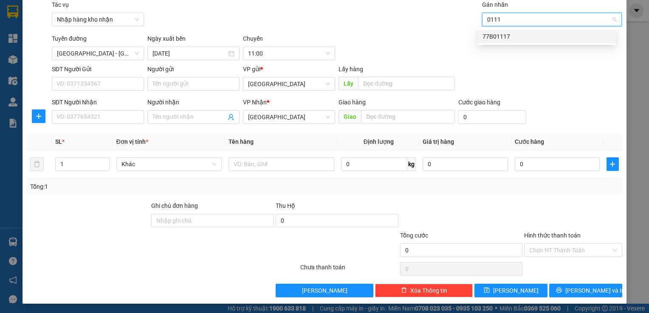
type input "01117"
click at [520, 31] on div "77B01117" at bounding box center [546, 37] width 138 height 14
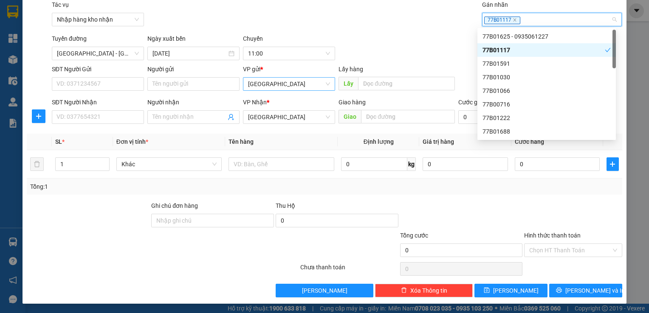
click at [302, 80] on span "[GEOGRAPHIC_DATA]" at bounding box center [289, 84] width 82 height 13
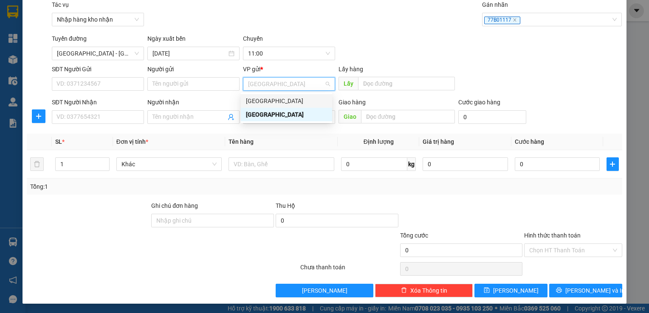
click at [289, 102] on div "[GEOGRAPHIC_DATA]" at bounding box center [286, 100] width 81 height 9
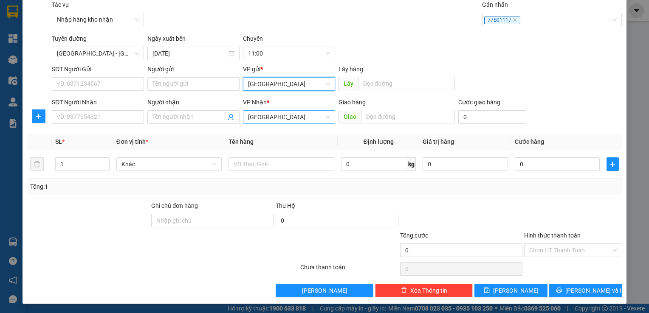
click at [285, 118] on span "[GEOGRAPHIC_DATA]" at bounding box center [289, 117] width 82 height 13
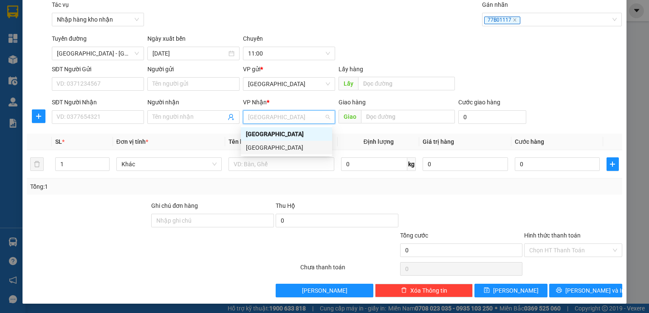
click at [277, 147] on div "[GEOGRAPHIC_DATA]" at bounding box center [286, 147] width 81 height 9
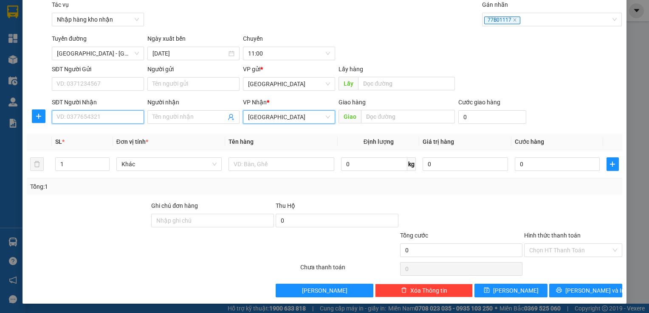
click at [125, 121] on input "SĐT Người Nhận" at bounding box center [98, 117] width 92 height 14
type input "2"
click at [79, 116] on input "0352804347" at bounding box center [98, 117] width 92 height 14
click at [70, 117] on input "0352804347" at bounding box center [98, 117] width 92 height 14
type input "0352804347"
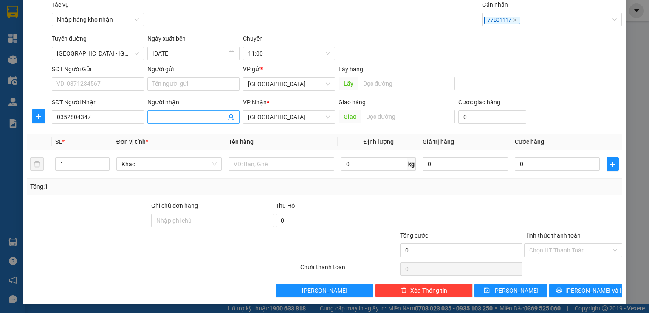
click at [190, 121] on input "Người nhận" at bounding box center [188, 117] width 73 height 9
type input "thiên kiều"
type input "phú phong"
click at [276, 166] on input "text" at bounding box center [282, 165] width 106 height 14
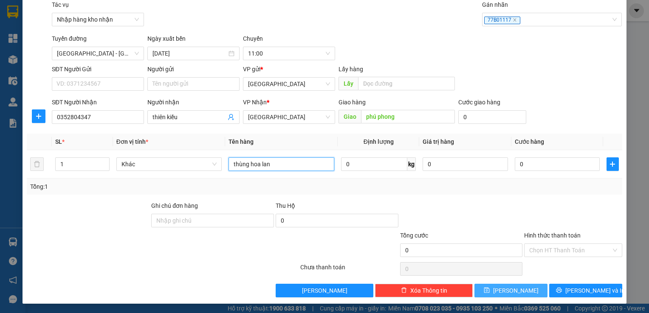
type input "thùng hoa lan"
click at [511, 293] on span "[PERSON_NAME]" at bounding box center [515, 290] width 45 height 9
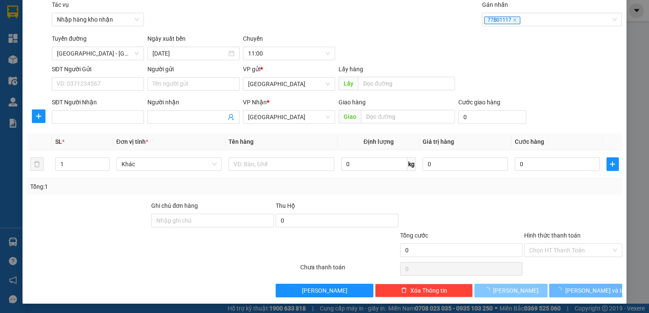
scroll to position [0, 0]
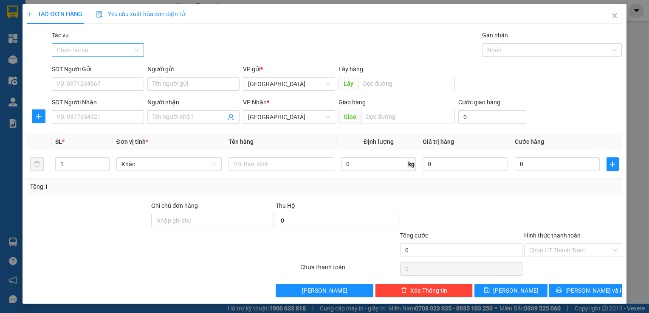
click at [123, 49] on input "Tác vụ" at bounding box center [95, 50] width 76 height 13
click at [121, 80] on div "Nhập hàng kho nhận" at bounding box center [98, 80] width 82 height 9
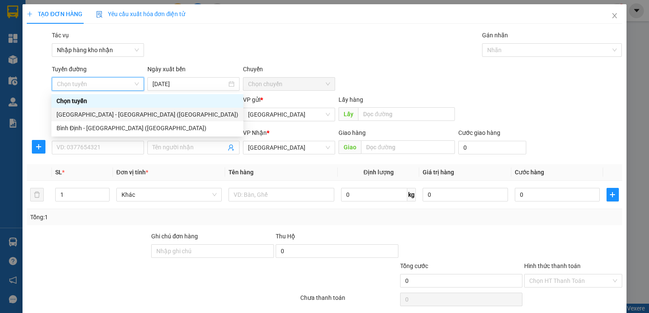
click at [96, 110] on div "[GEOGRAPHIC_DATA] - [GEOGRAPHIC_DATA] ([GEOGRAPHIC_DATA])" at bounding box center [147, 115] width 192 height 14
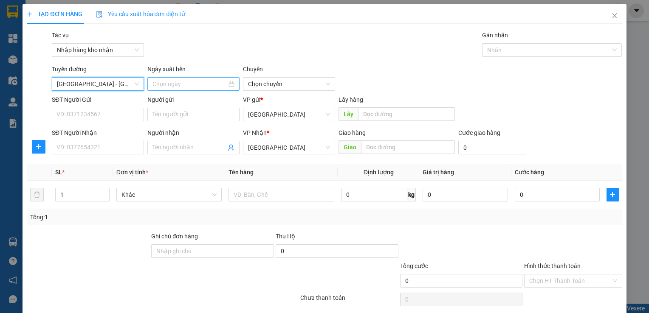
type input "[DATE]"
click at [260, 76] on div "Chuyến" at bounding box center [289, 71] width 92 height 13
click at [262, 82] on span "03:30" at bounding box center [289, 84] width 82 height 13
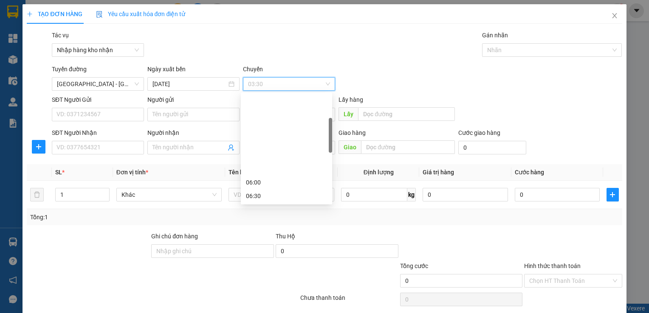
scroll to position [170, 0]
click at [289, 148] on div "11:00" at bounding box center [286, 148] width 81 height 9
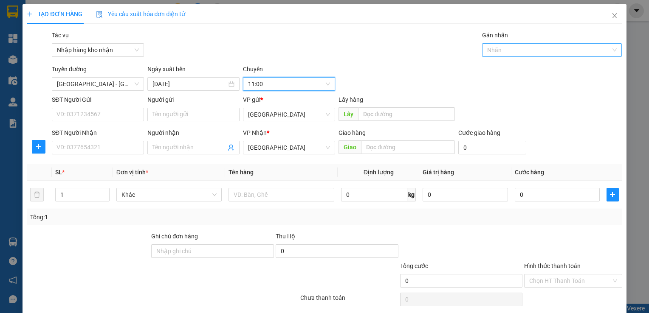
click at [527, 55] on div "Nhãn" at bounding box center [552, 50] width 140 height 14
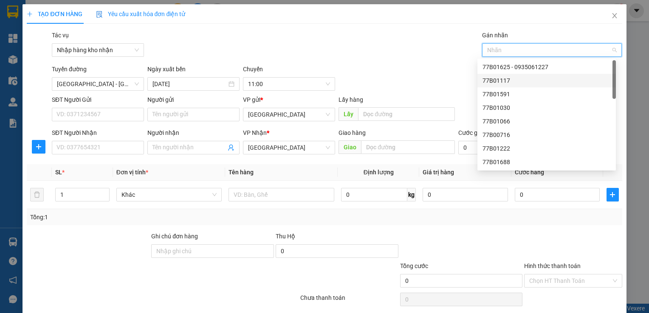
click at [523, 79] on div "77B01117" at bounding box center [547, 80] width 128 height 9
drag, startPoint x: 257, startPoint y: 118, endPoint x: 258, endPoint y: 123, distance: 5.1
click at [258, 118] on span "[GEOGRAPHIC_DATA]" at bounding box center [289, 114] width 82 height 13
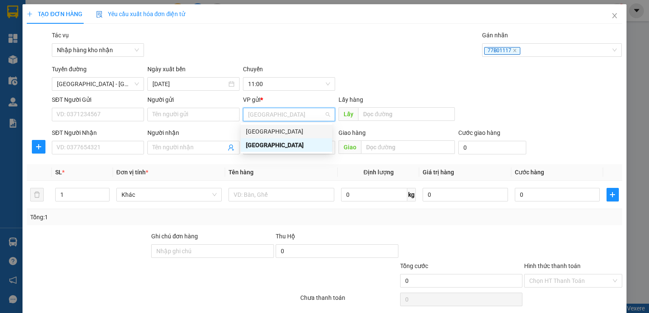
click at [257, 128] on div "[GEOGRAPHIC_DATA]" at bounding box center [286, 131] width 81 height 9
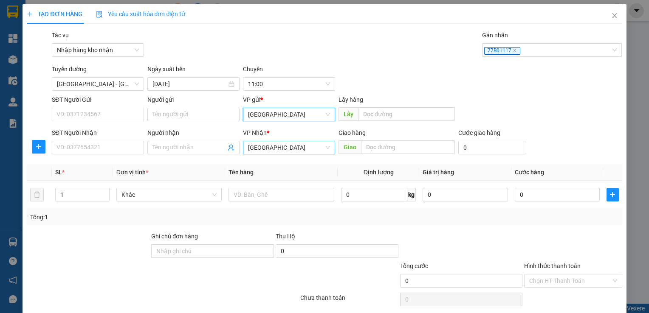
click at [260, 147] on span "[GEOGRAPHIC_DATA]" at bounding box center [289, 147] width 82 height 13
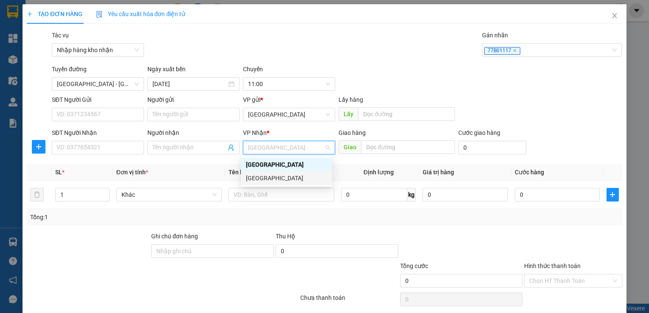
click at [265, 182] on div "[GEOGRAPHIC_DATA]" at bounding box center [286, 178] width 81 height 9
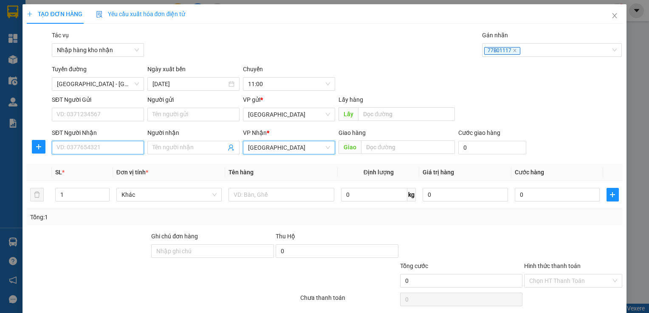
click at [99, 144] on input "SĐT Người Nhận" at bounding box center [98, 148] width 92 height 14
type input "0941869222"
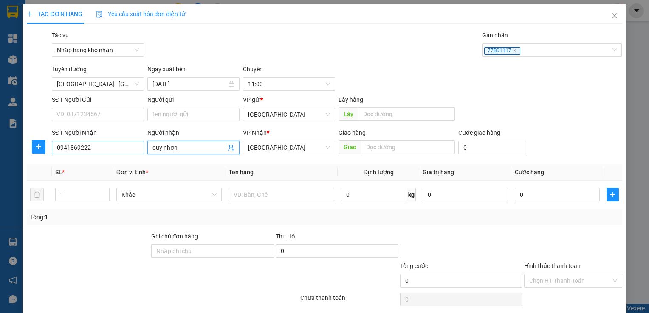
type input "quy nhơn"
type input "bến"
type input "5"
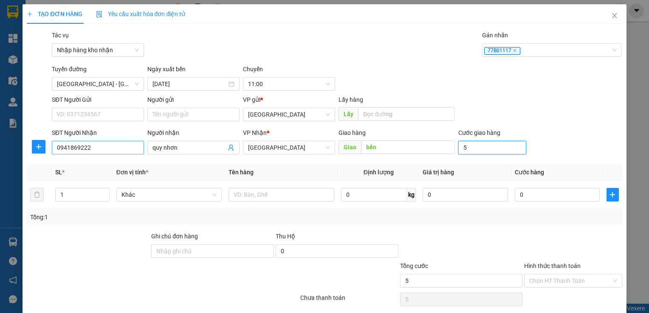
type input "50"
type input "500"
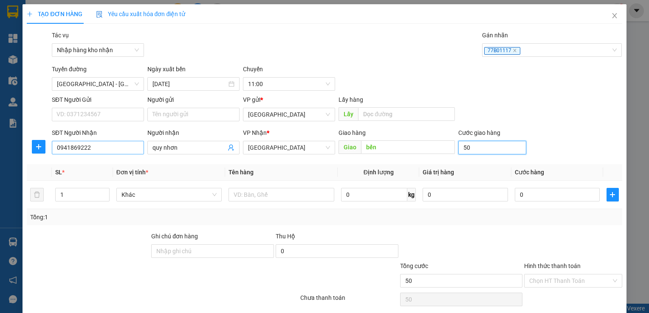
type input "500"
type input "5.000"
type input "50.000"
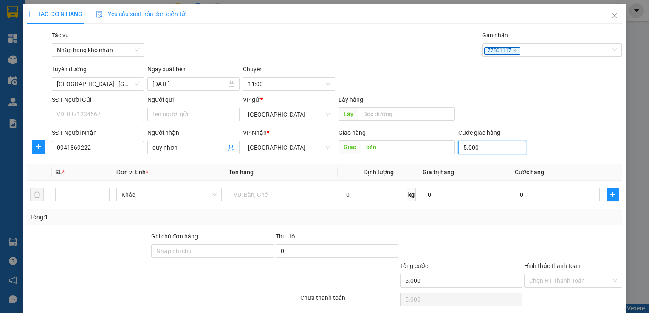
type input "50.000"
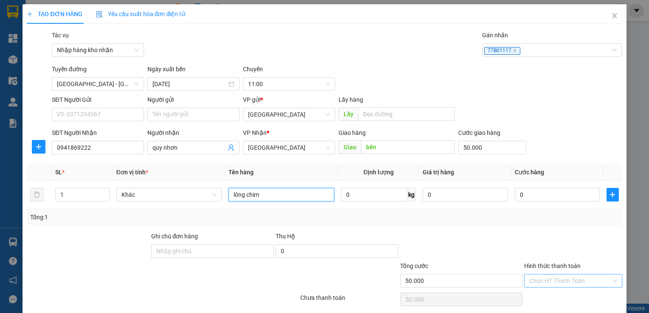
type input "lông chim"
click at [563, 279] on input "Hình thức thanh toán" at bounding box center [570, 281] width 82 height 13
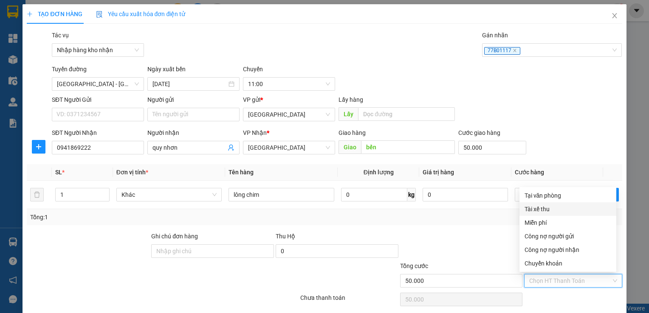
click at [537, 213] on div "Tài xế thu" at bounding box center [568, 209] width 87 height 9
type input "0"
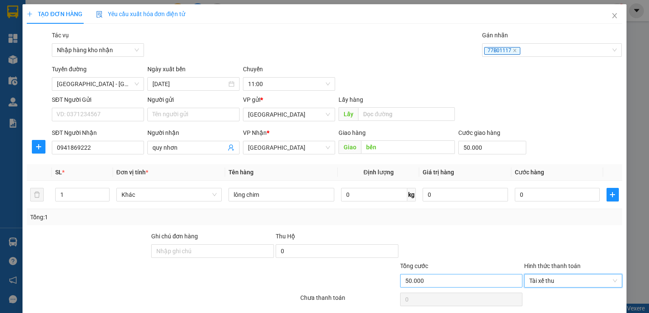
scroll to position [31, 0]
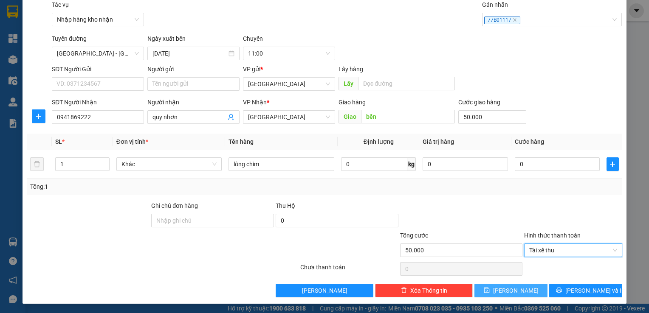
click at [520, 291] on button "[PERSON_NAME]" at bounding box center [510, 291] width 73 height 14
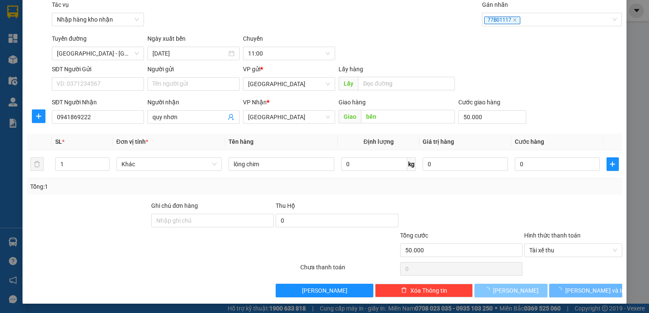
type input "0"
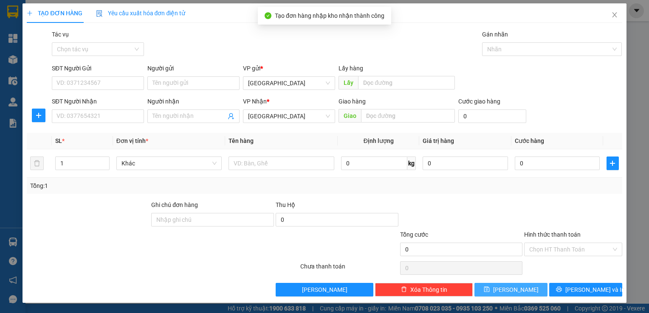
scroll to position [0, 0]
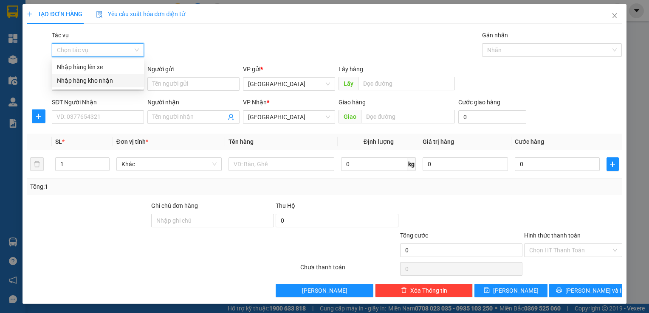
click at [97, 54] on input "Tác vụ" at bounding box center [95, 50] width 76 height 13
click at [99, 85] on div "Nhập hàng kho nhận" at bounding box center [98, 80] width 82 height 9
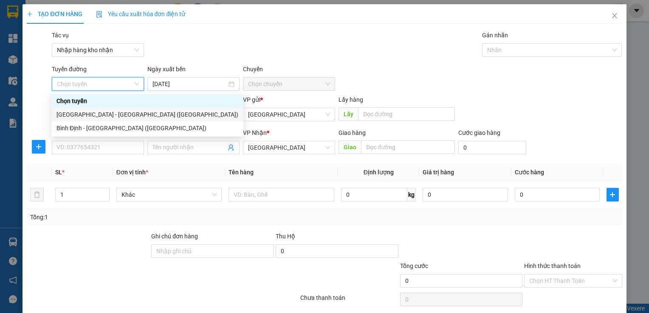
click at [78, 117] on div "[GEOGRAPHIC_DATA] - [GEOGRAPHIC_DATA] ([GEOGRAPHIC_DATA])" at bounding box center [147, 114] width 182 height 9
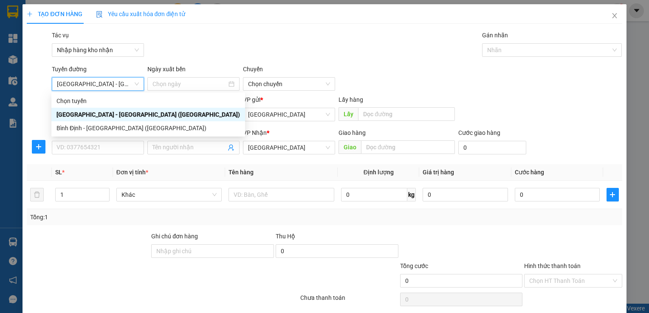
type input "[DATE]"
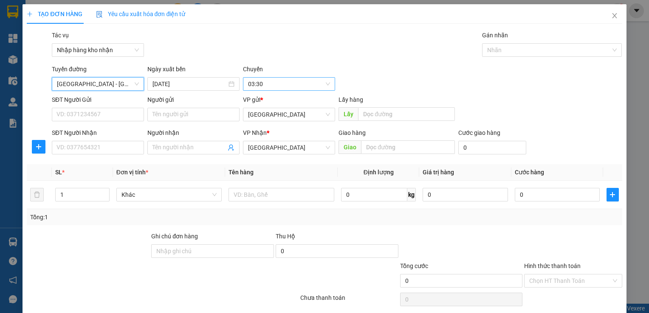
click at [244, 78] on div "03:30" at bounding box center [289, 84] width 92 height 14
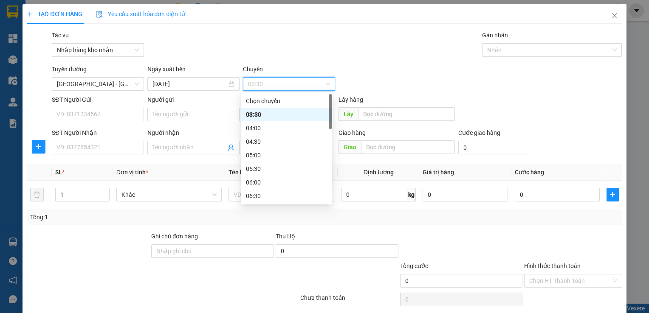
scroll to position [127, 0]
click at [270, 191] on div "11:00" at bounding box center [286, 190] width 81 height 9
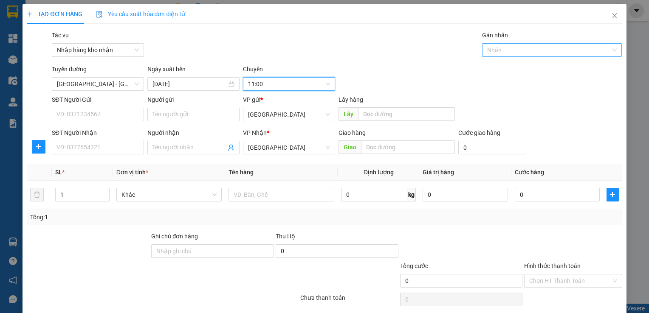
click at [501, 50] on div at bounding box center [547, 50] width 127 height 10
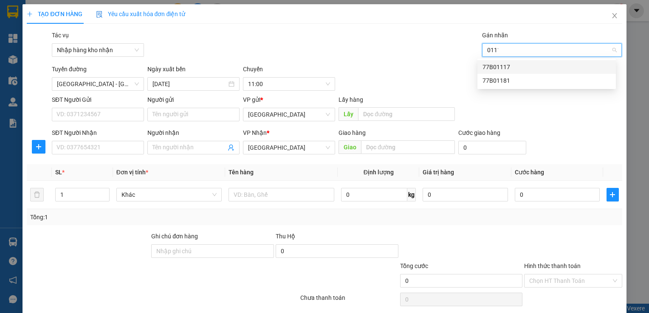
type input "01117"
click at [500, 63] on div "77B01117" at bounding box center [547, 66] width 128 height 9
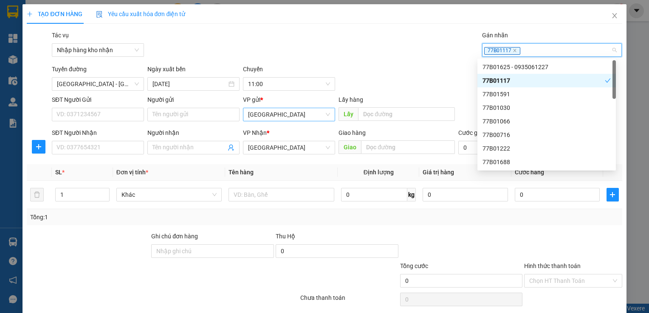
click at [243, 113] on div "[GEOGRAPHIC_DATA]" at bounding box center [289, 115] width 92 height 14
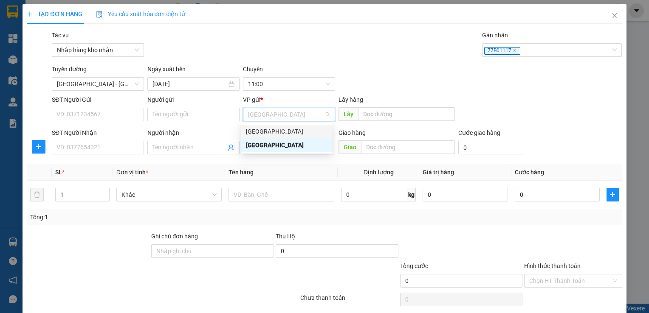
click at [257, 135] on div "[GEOGRAPHIC_DATA]" at bounding box center [286, 131] width 81 height 9
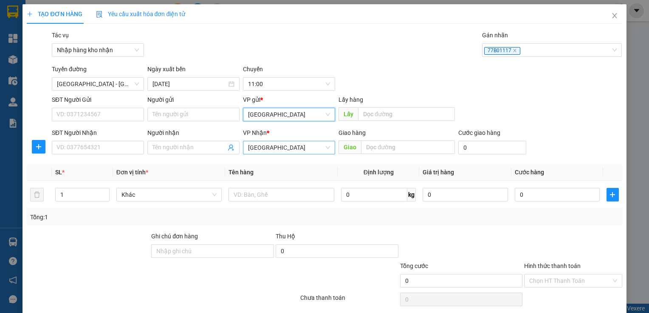
click at [257, 147] on span "[GEOGRAPHIC_DATA]" at bounding box center [289, 147] width 82 height 13
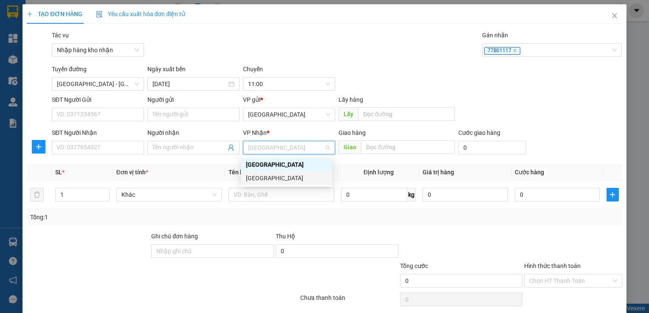
click at [258, 181] on div "[GEOGRAPHIC_DATA]" at bounding box center [286, 178] width 81 height 9
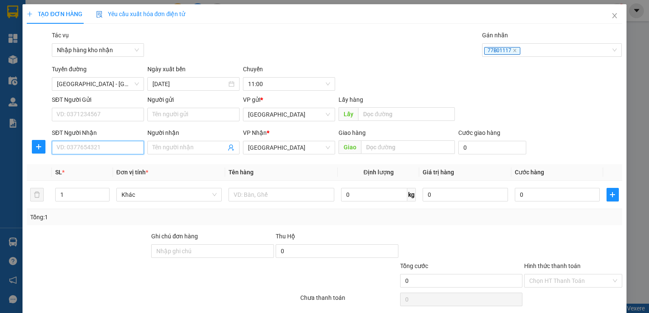
click at [101, 149] on input "SĐT Người Nhận" at bounding box center [98, 148] width 92 height 14
type input "0906473759"
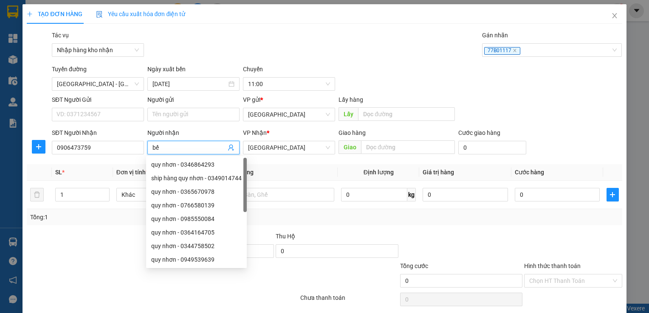
type input "b"
type input "hoàng"
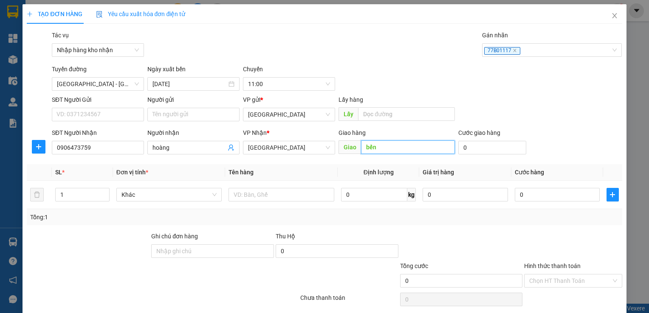
type input "bến"
type input "3"
type input "30"
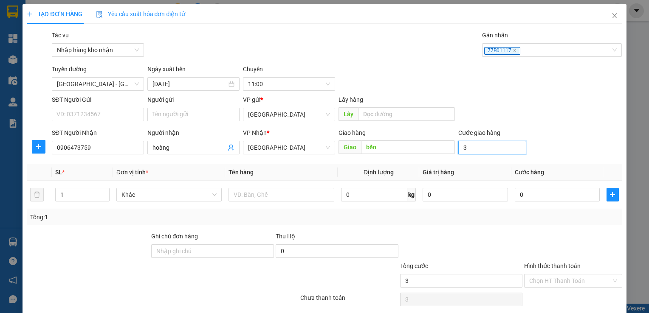
type input "30"
type input "300"
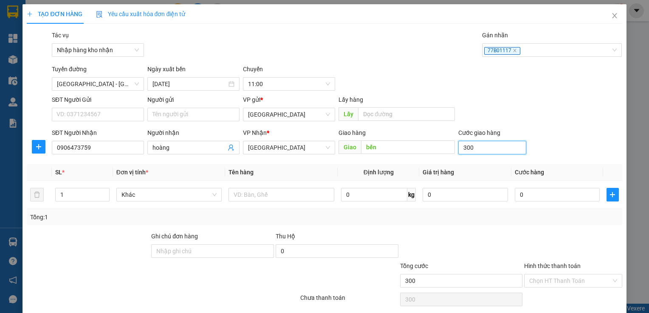
type input "3.000"
type input "30.000"
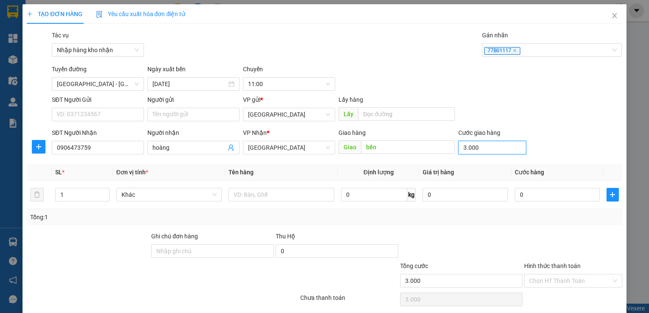
type input "30.000"
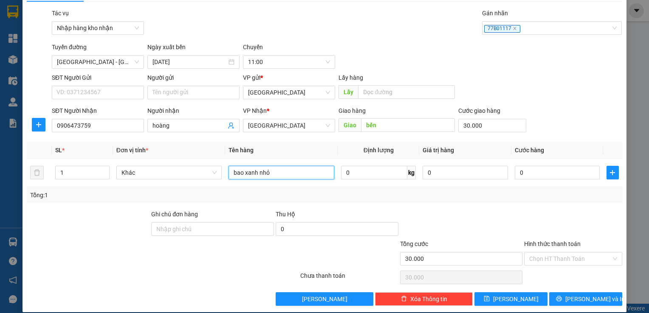
scroll to position [31, 0]
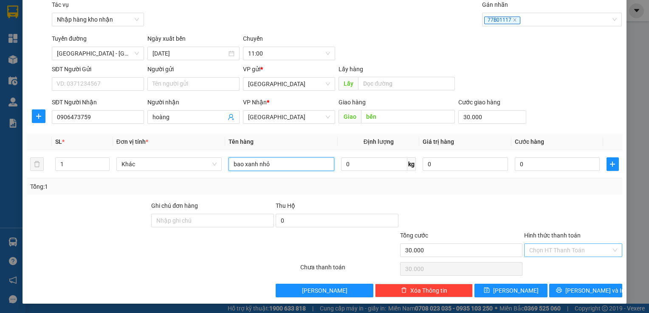
type input "bao xanh nhỏ"
click at [541, 246] on input "Hình thức thanh toán" at bounding box center [570, 250] width 82 height 13
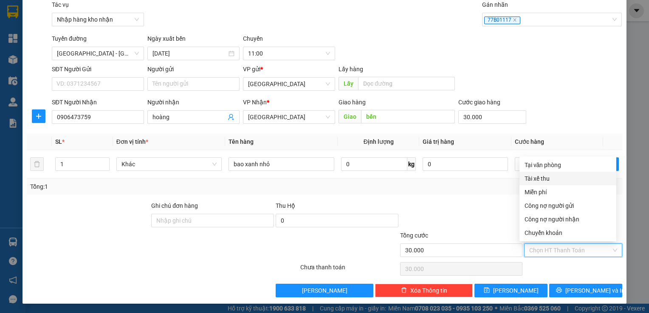
click at [530, 183] on div "Tài xế thu" at bounding box center [568, 178] width 87 height 9
type input "0"
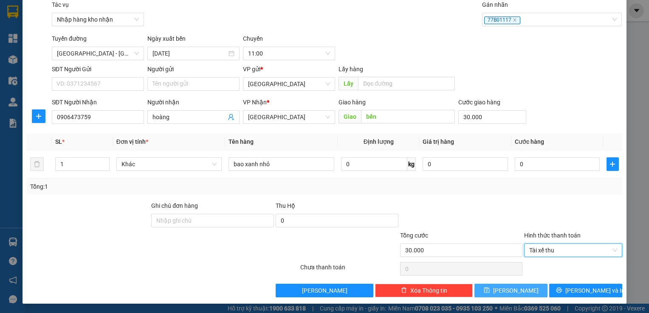
click at [503, 288] on button "[PERSON_NAME]" at bounding box center [510, 291] width 73 height 14
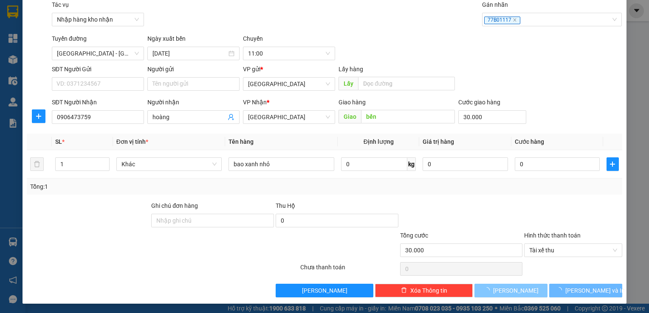
type input "0"
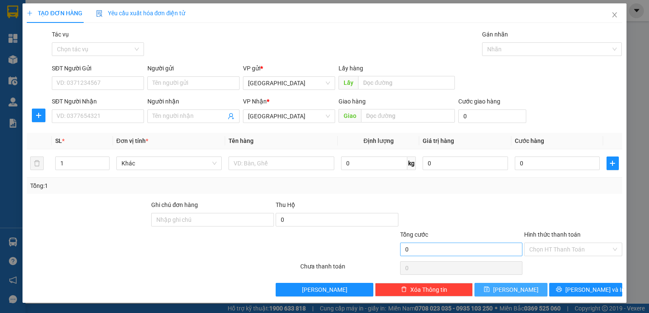
scroll to position [0, 0]
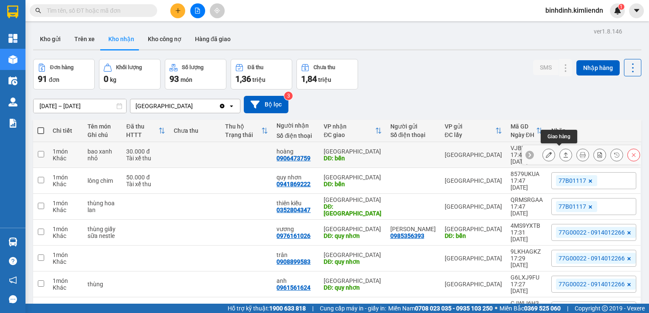
click at [563, 155] on icon at bounding box center [566, 155] width 6 height 6
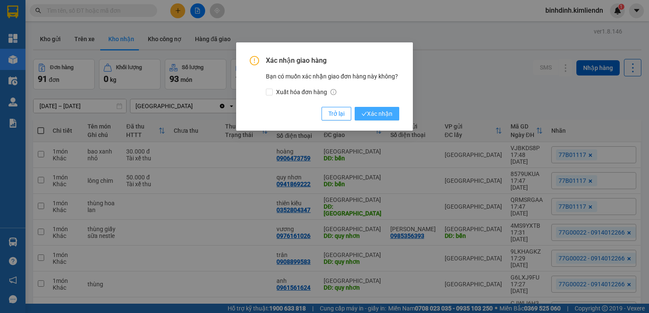
click at [385, 115] on span "Xác nhận" at bounding box center [376, 113] width 31 height 9
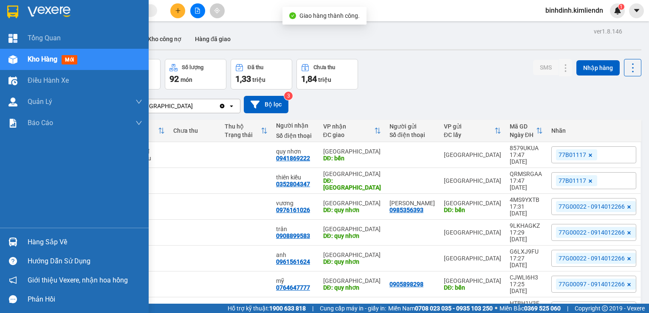
click at [11, 58] on img at bounding box center [12, 59] width 9 height 9
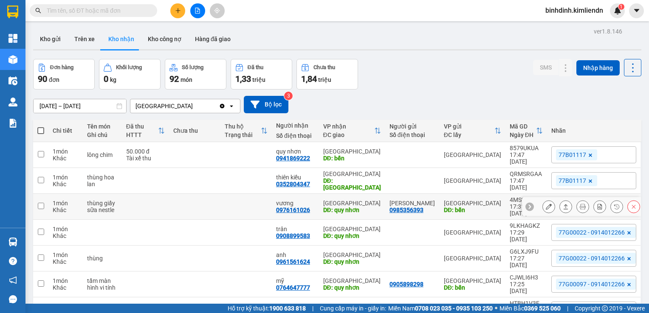
scroll to position [42, 0]
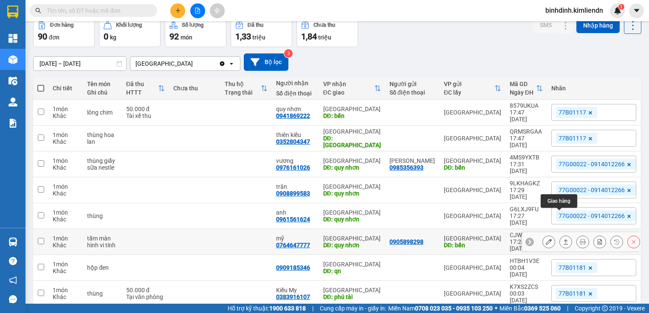
click at [563, 239] on icon at bounding box center [566, 242] width 6 height 6
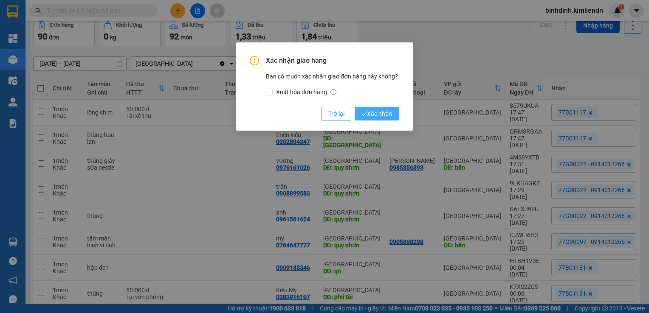
drag, startPoint x: 382, startPoint y: 117, endPoint x: 392, endPoint y: 119, distance: 9.5
click at [381, 117] on span "Xác nhận" at bounding box center [376, 113] width 31 height 9
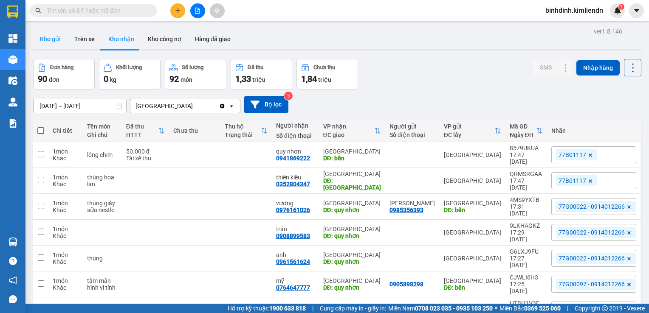
scroll to position [0, 0]
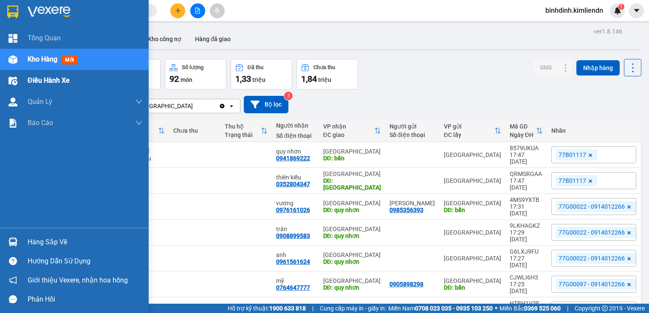
click at [0, 77] on html "Kết quả tìm kiếm ( 0 ) Bộ lọc No Data binhdinh.kimliendn 1 Tổng Quan Kho hàng m…" at bounding box center [324, 156] width 649 height 313
click at [26, 63] on div "Kho hàng mới" at bounding box center [74, 59] width 149 height 21
